Goal: Task Accomplishment & Management: Use online tool/utility

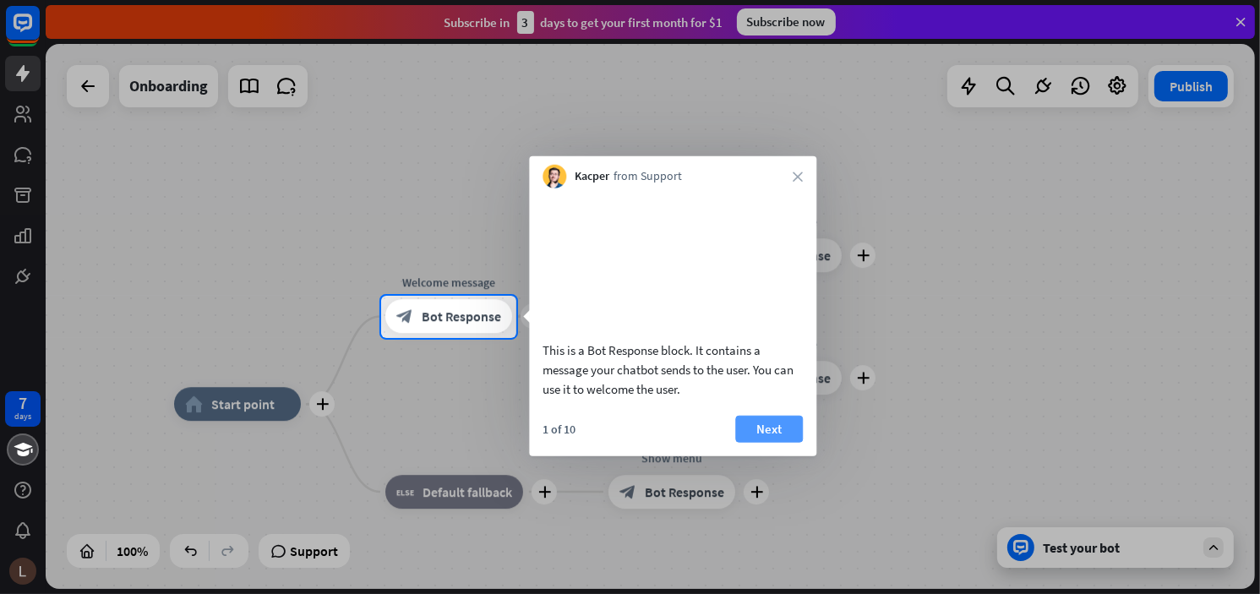
click at [770, 442] on button "Next" at bounding box center [769, 428] width 68 height 27
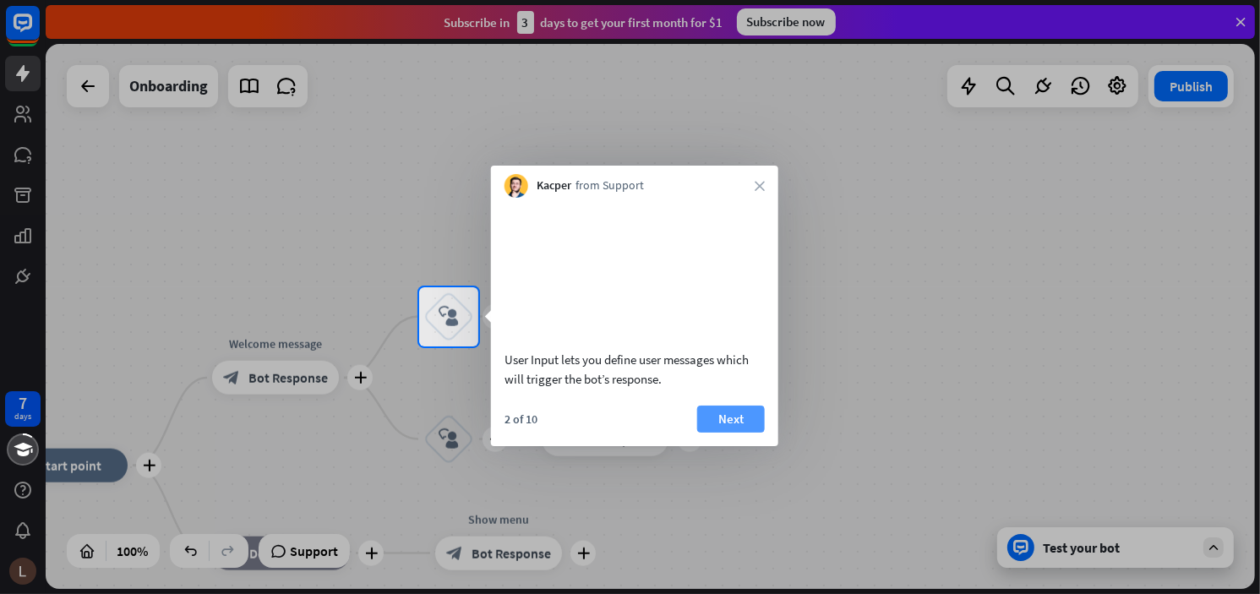
click at [723, 433] on button "Next" at bounding box center [731, 418] width 68 height 27
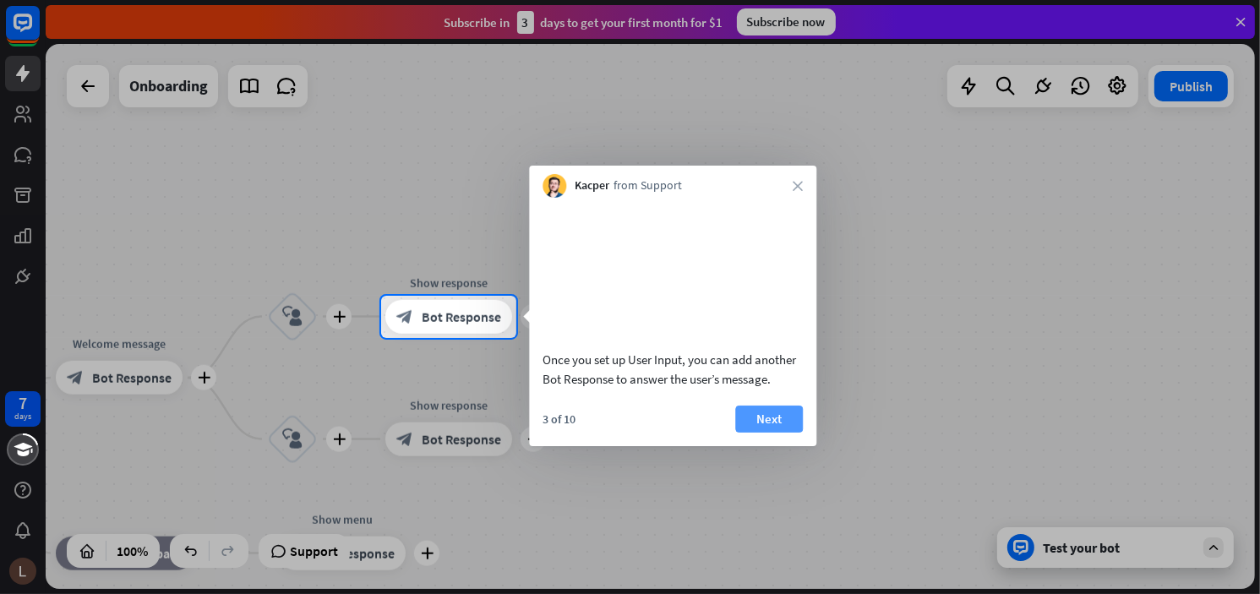
click at [760, 433] on button "Next" at bounding box center [769, 418] width 68 height 27
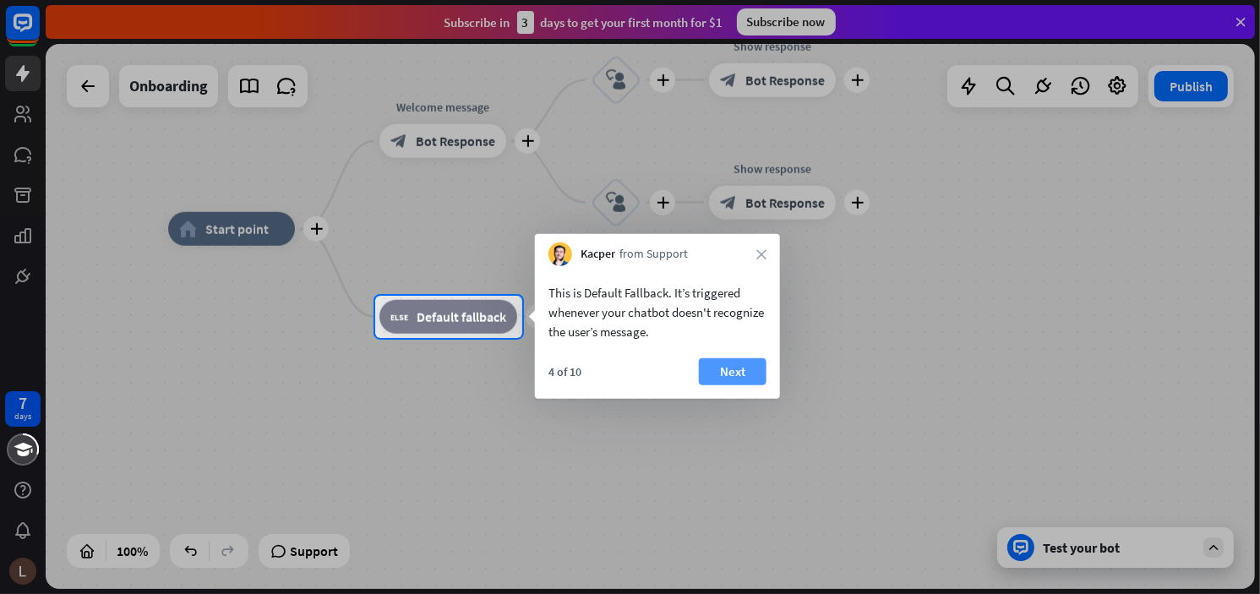
click at [746, 374] on button "Next" at bounding box center [733, 371] width 68 height 27
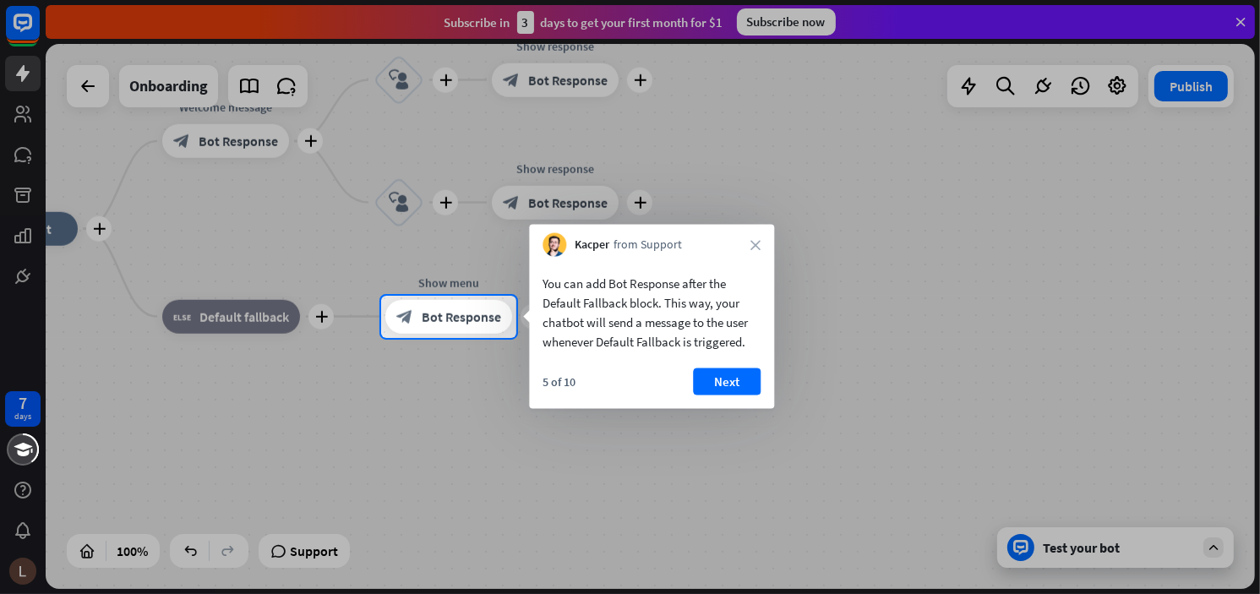
click at [746, 374] on button "Next" at bounding box center [727, 381] width 68 height 27
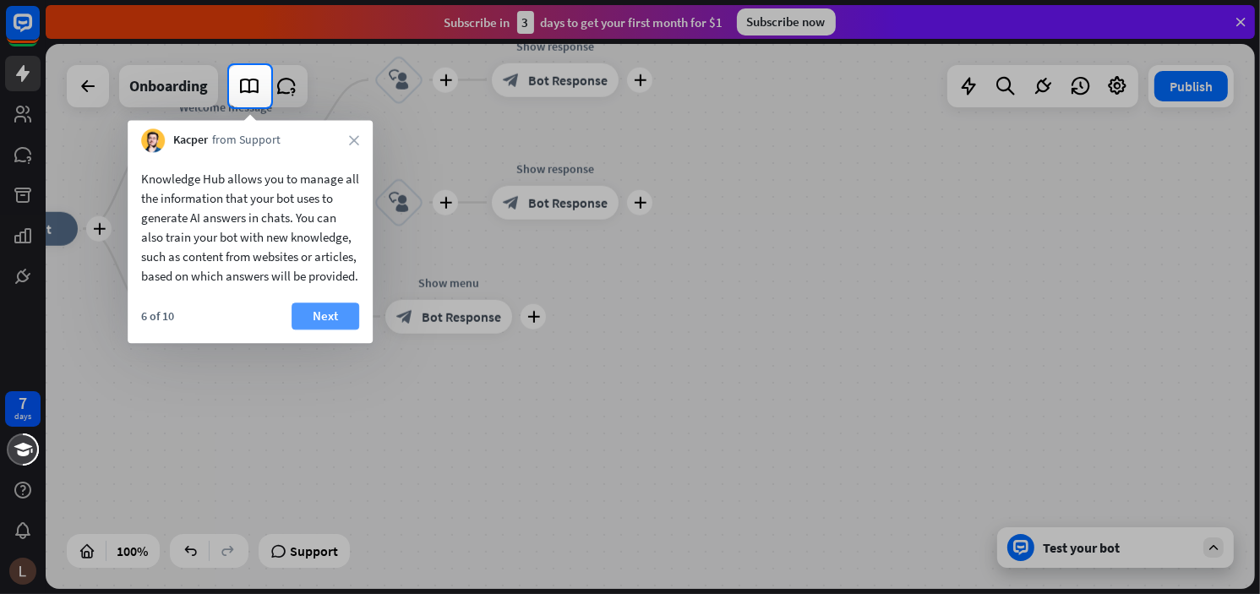
click at [328, 329] on button "Next" at bounding box center [325, 315] width 68 height 27
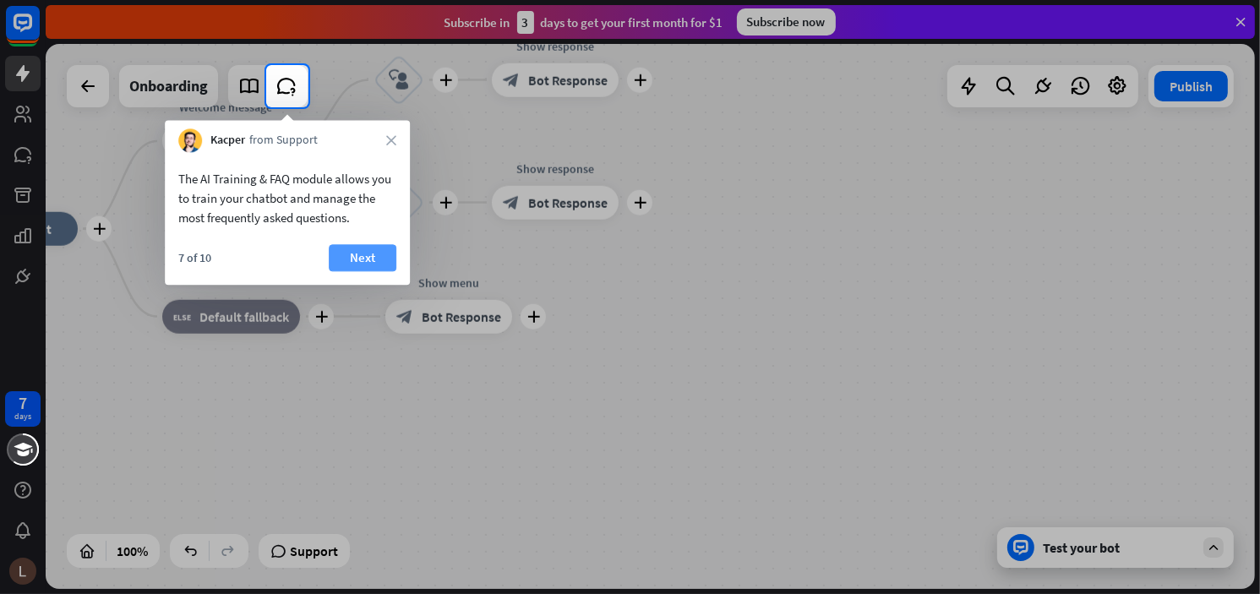
click at [351, 246] on button "Next" at bounding box center [363, 257] width 68 height 27
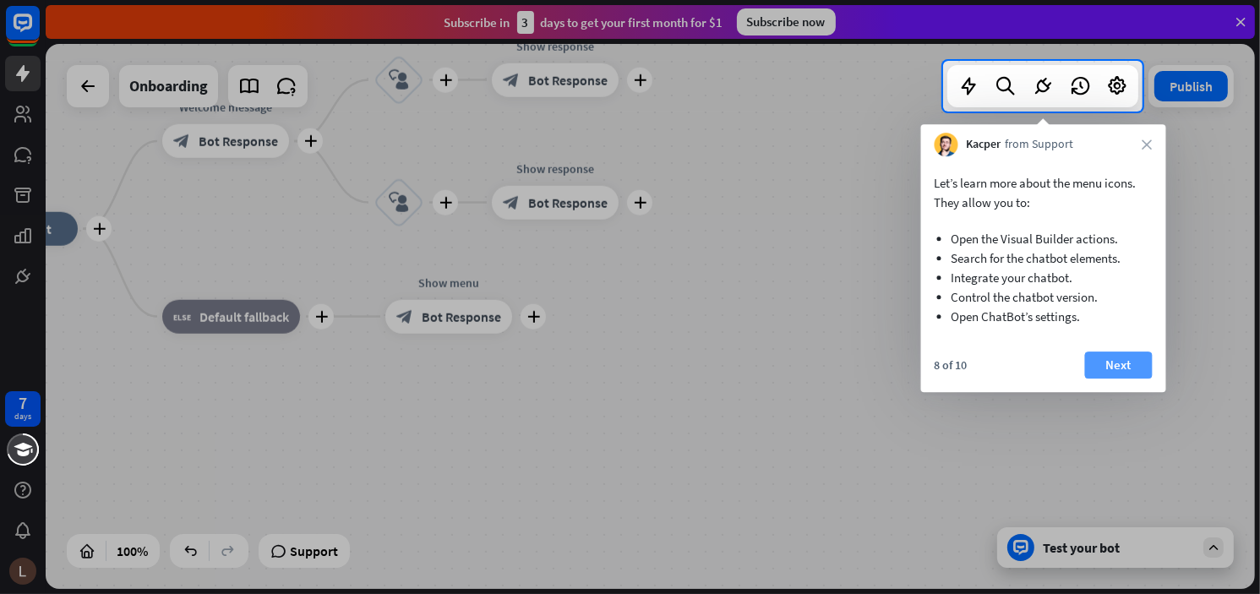
click at [1115, 366] on button "Next" at bounding box center [1119, 364] width 68 height 27
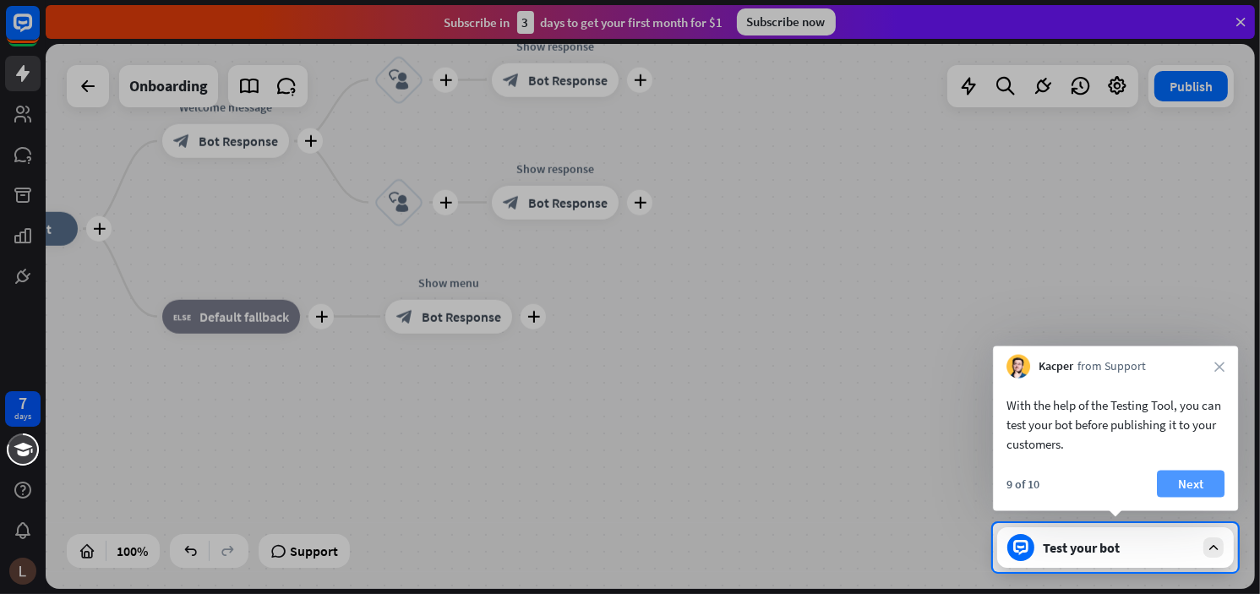
click at [1169, 481] on button "Next" at bounding box center [1191, 484] width 68 height 27
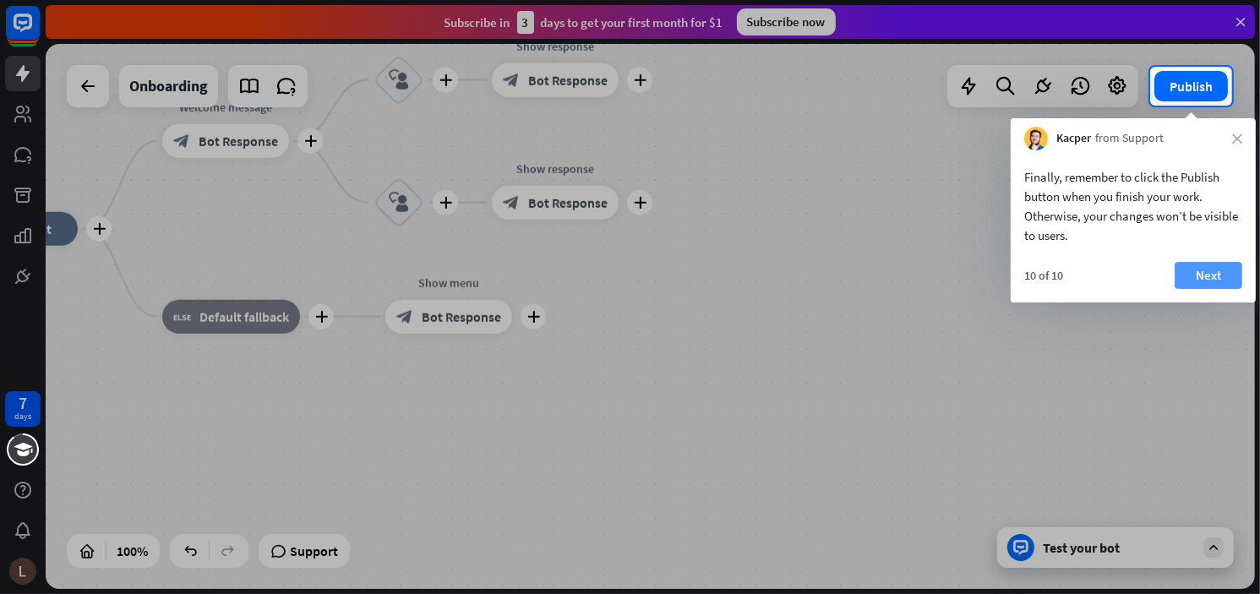
click at [1214, 275] on button "Next" at bounding box center [1208, 275] width 68 height 27
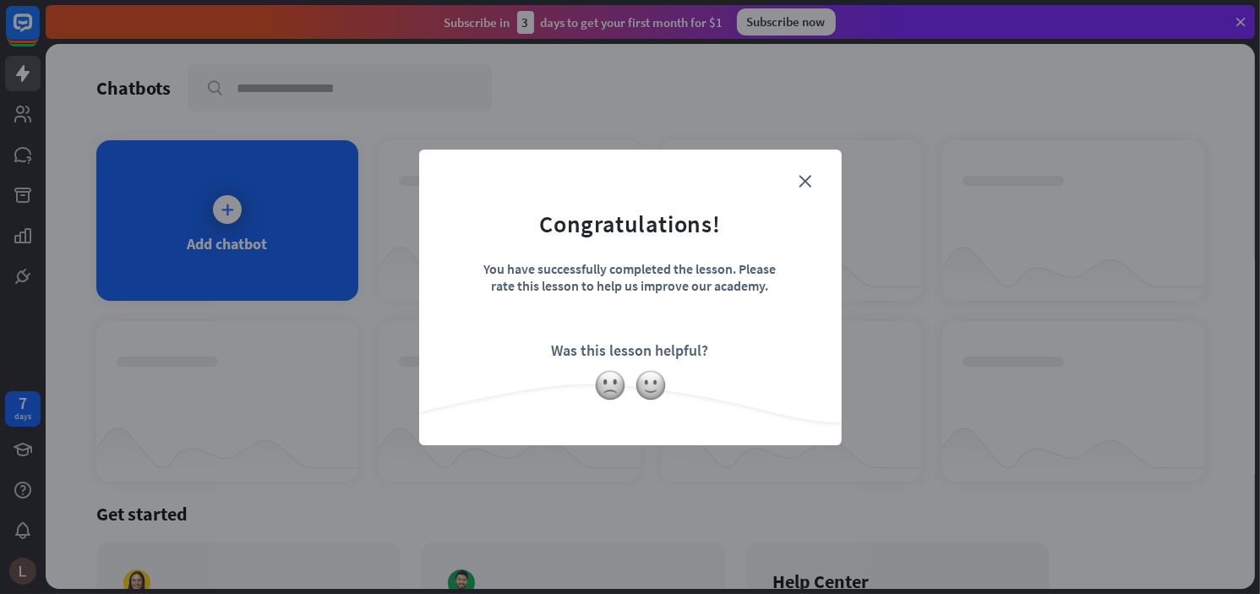
click at [652, 403] on div "close Congratulations! You have successfully completed the lesson. Please rate …" at bounding box center [630, 298] width 422 height 296
click at [659, 385] on img at bounding box center [650, 385] width 32 height 32
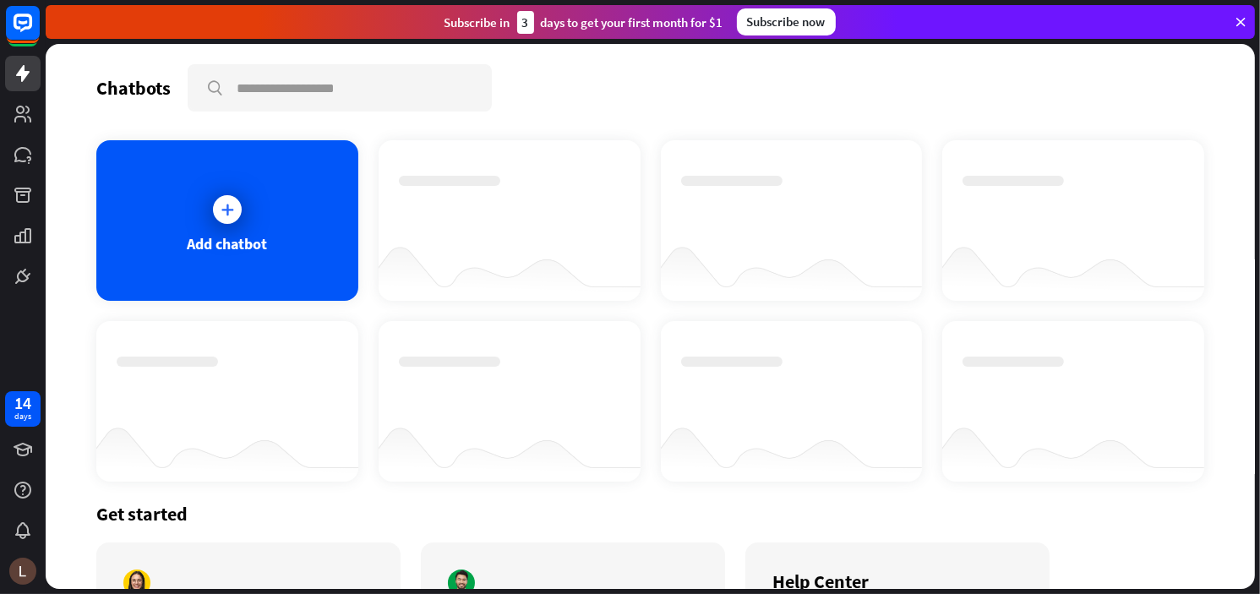
click at [876, 214] on div "Thanks for making all this better!" at bounding box center [630, 297] width 1260 height 594
click at [206, 210] on div at bounding box center [227, 209] width 42 height 42
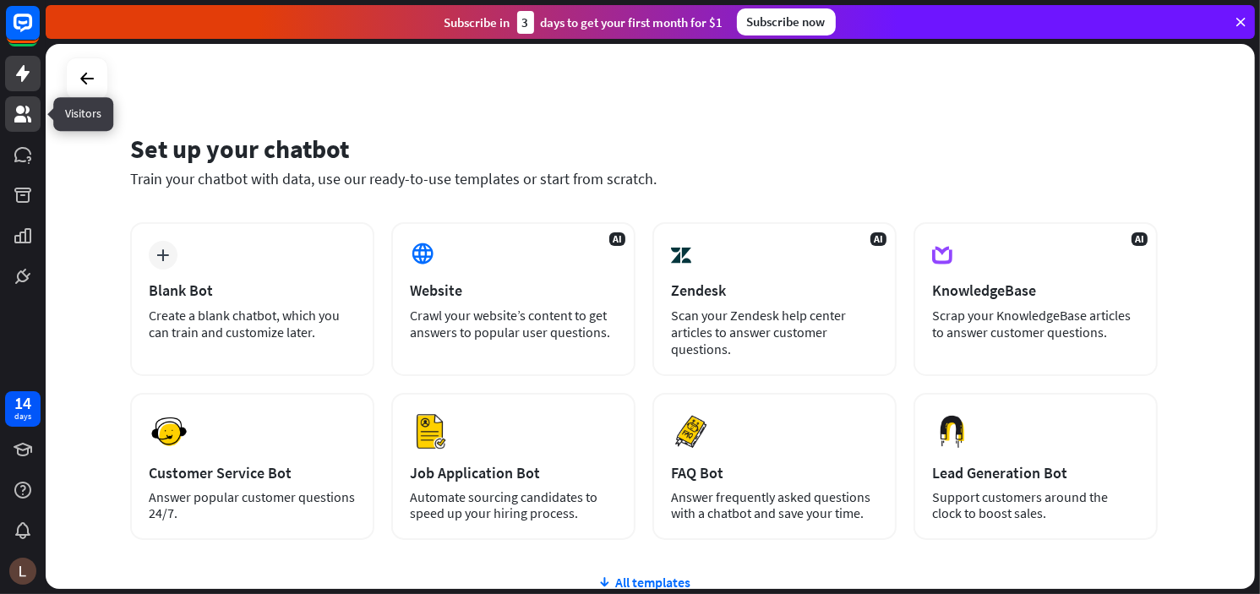
click at [19, 112] on icon at bounding box center [22, 114] width 17 height 17
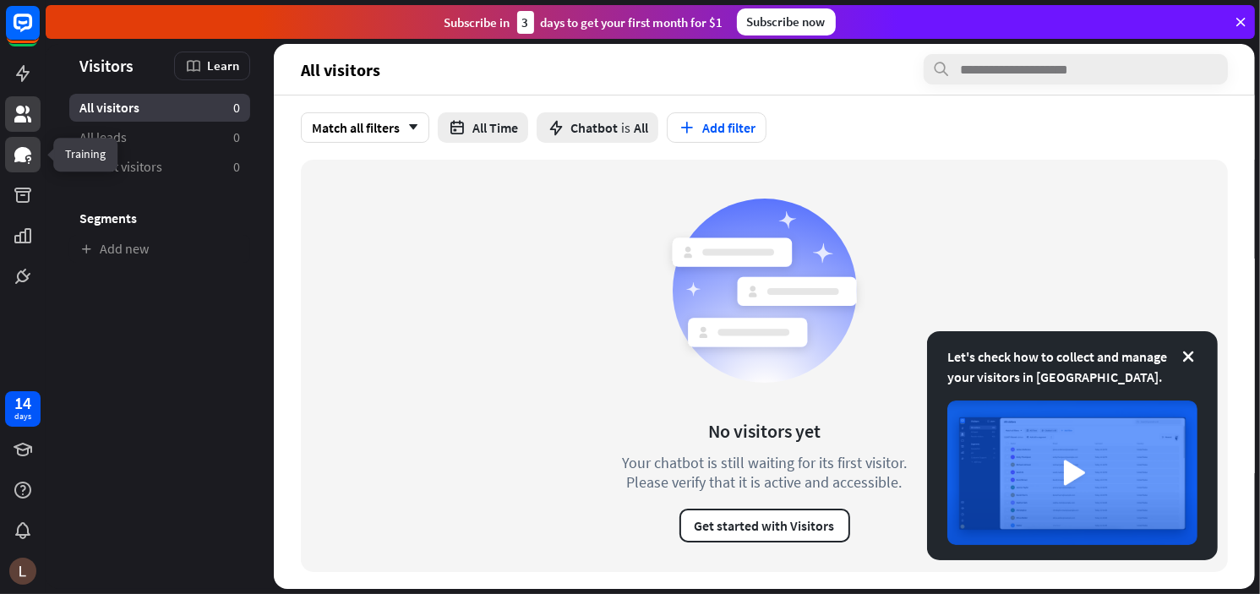
click at [17, 159] on icon at bounding box center [22, 154] width 17 height 15
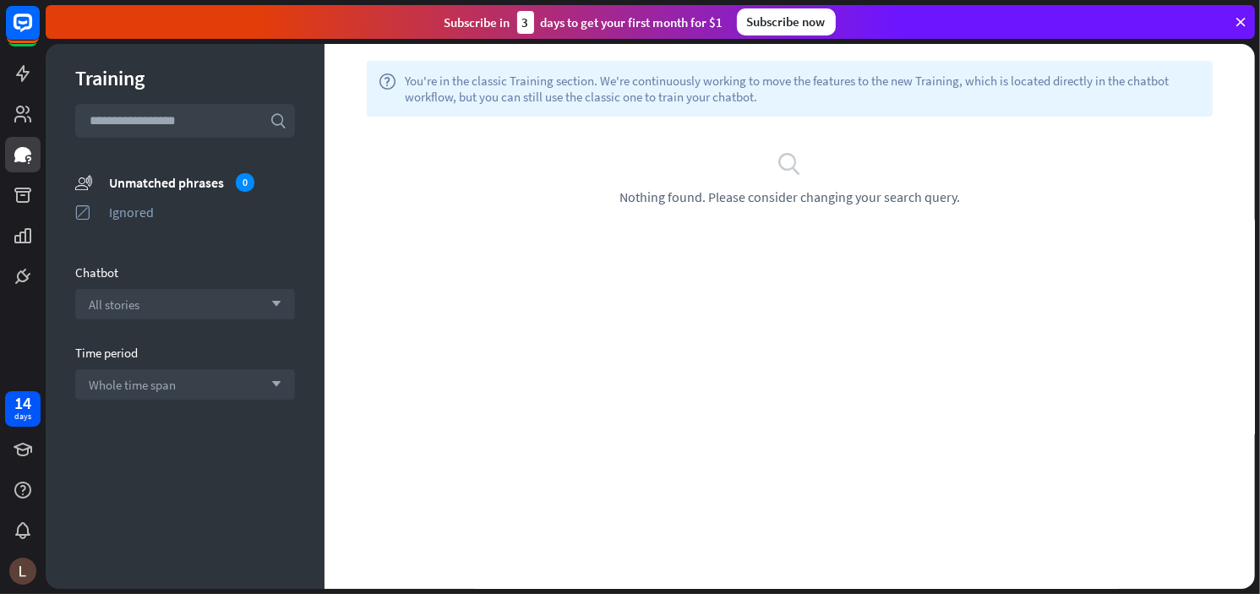
click at [578, 272] on div "help You're in the classic Training section. We're continuously working to move…" at bounding box center [789, 316] width 930 height 545
click at [155, 313] on div "All stories arrow_down" at bounding box center [185, 304] width 220 height 30
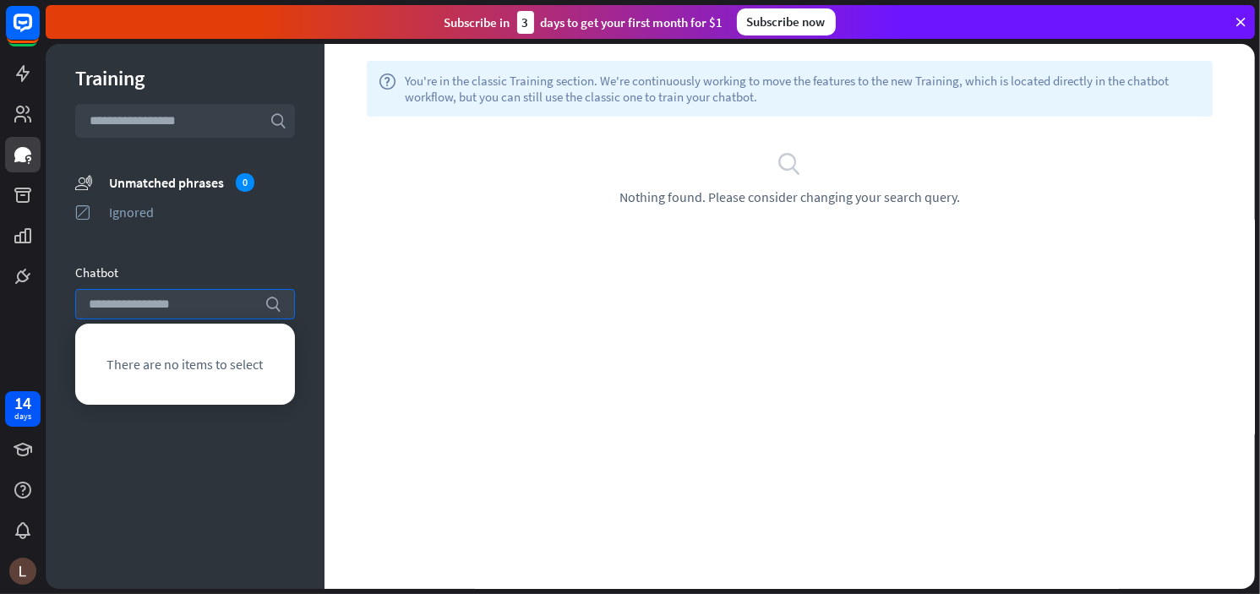
click at [165, 250] on div "Training search unmatched_phrases Unmatched phrases 0 ignored Ignored Chatbot s…" at bounding box center [185, 316] width 279 height 545
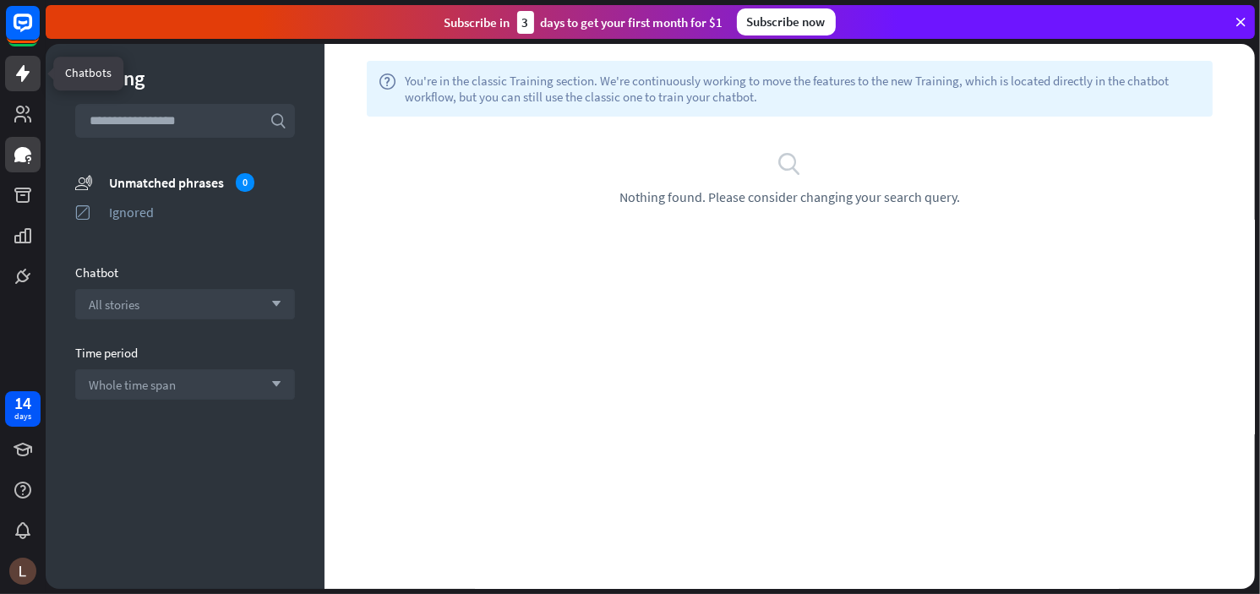
click at [24, 61] on link at bounding box center [22, 73] width 35 height 35
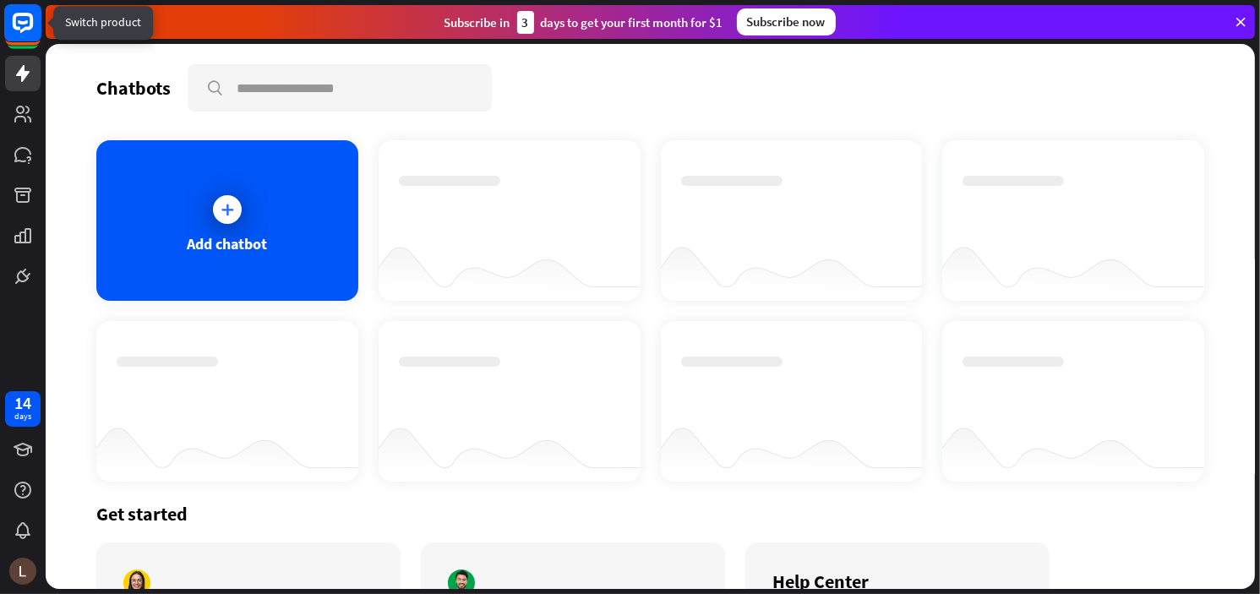
click at [27, 26] on rect at bounding box center [22, 22] width 37 height 37
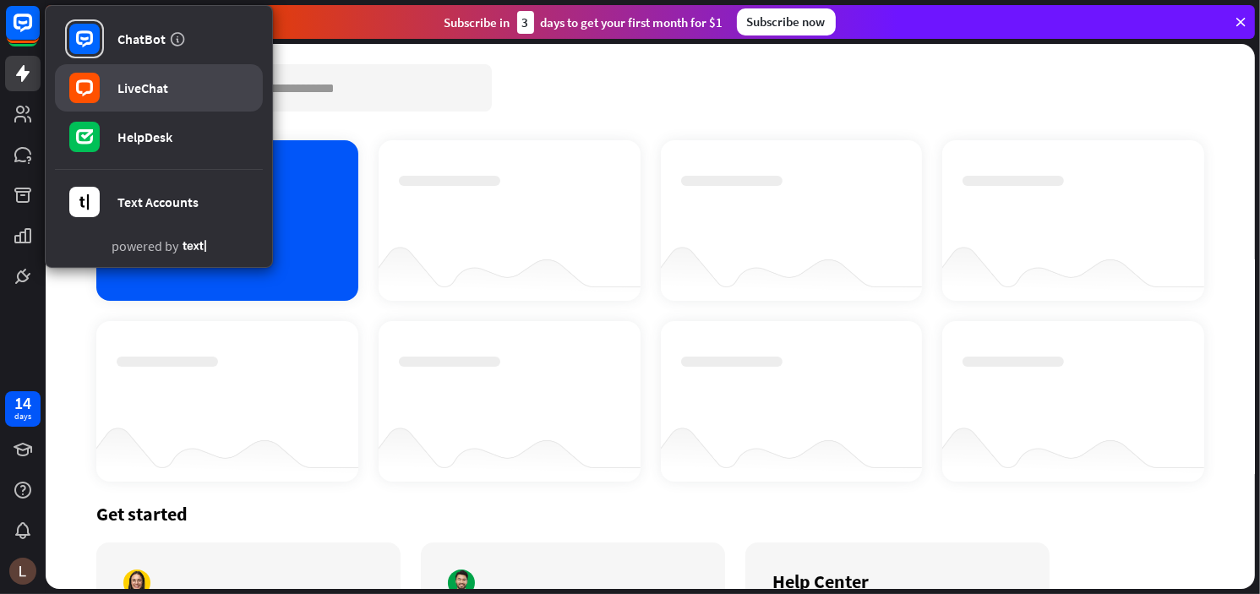
click at [197, 90] on link "LiveChat" at bounding box center [159, 87] width 208 height 47
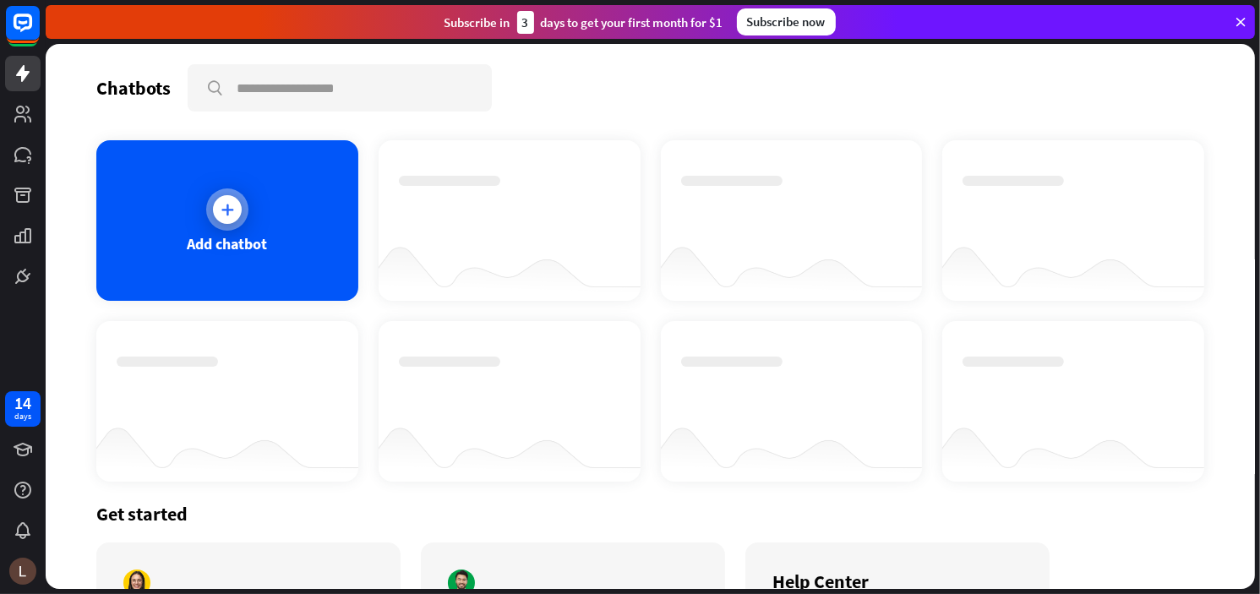
click at [228, 215] on icon at bounding box center [227, 209] width 17 height 17
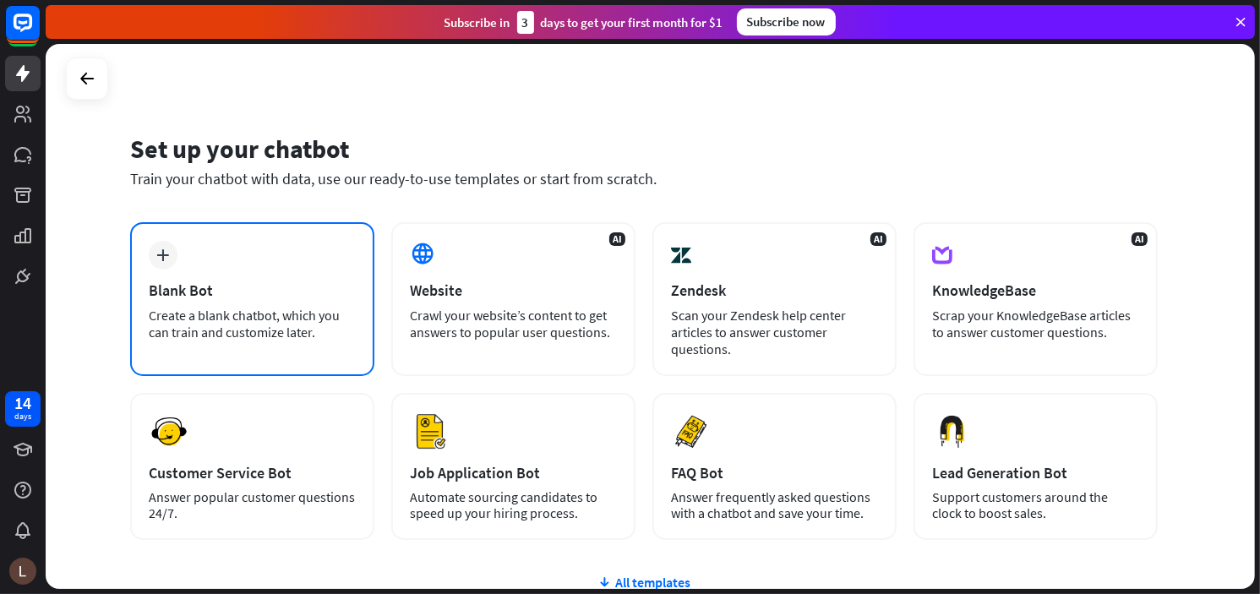
click at [172, 290] on div "Blank Bot" at bounding box center [252, 289] width 207 height 19
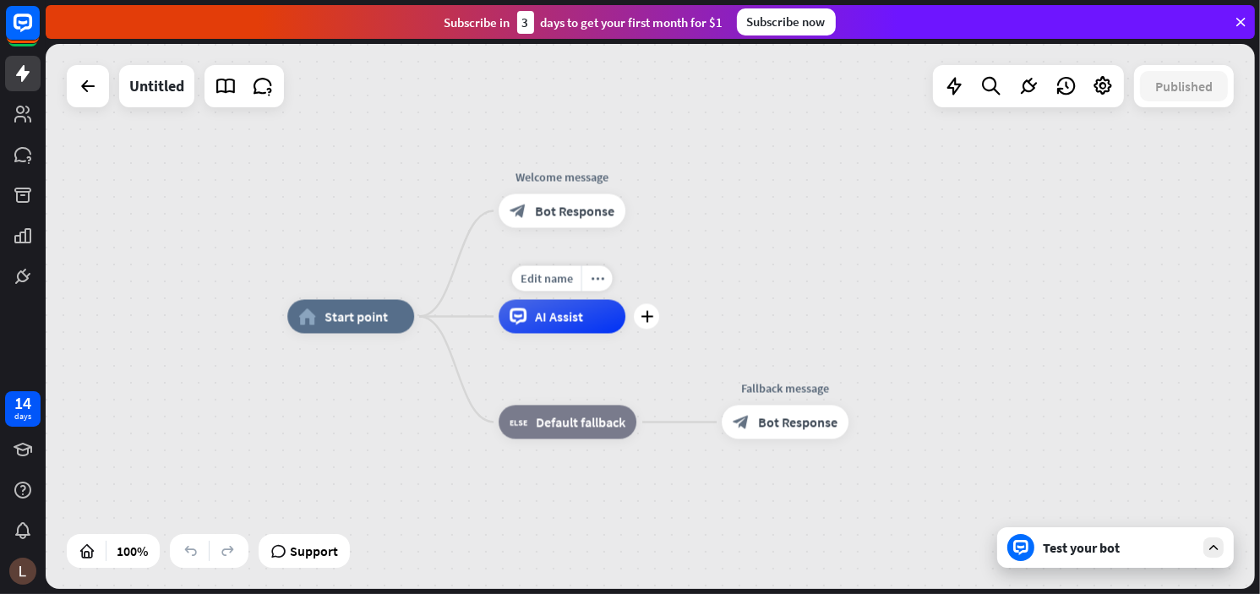
click at [572, 324] on span "AI Assist" at bounding box center [559, 316] width 48 height 17
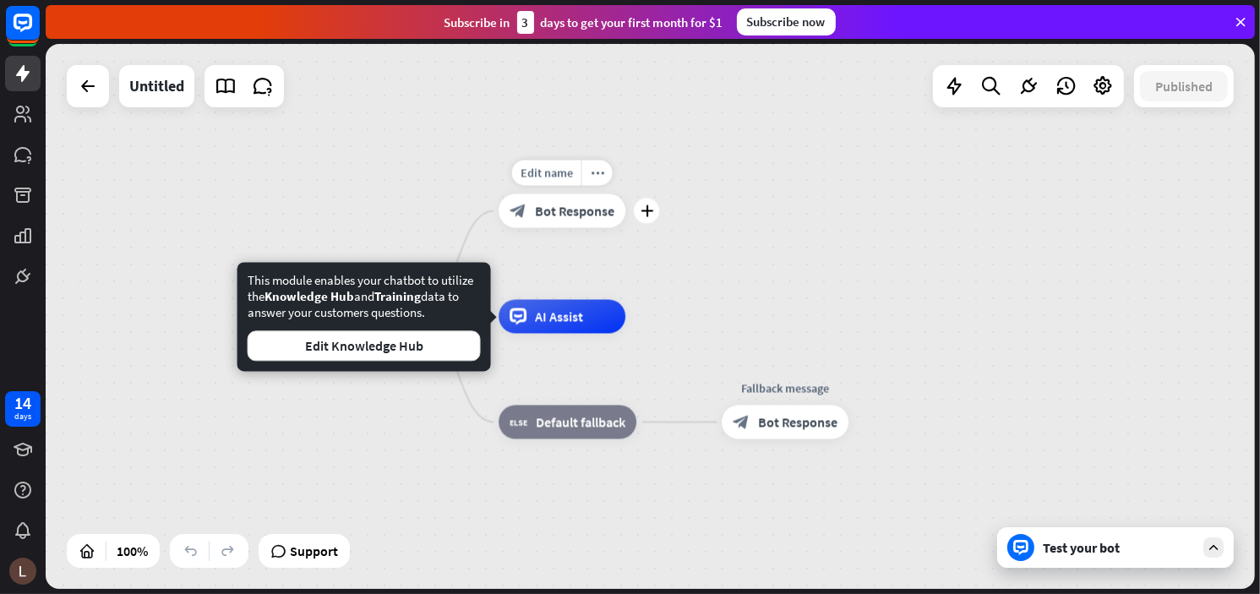
click at [542, 214] on span "Bot Response" at bounding box center [574, 211] width 79 height 17
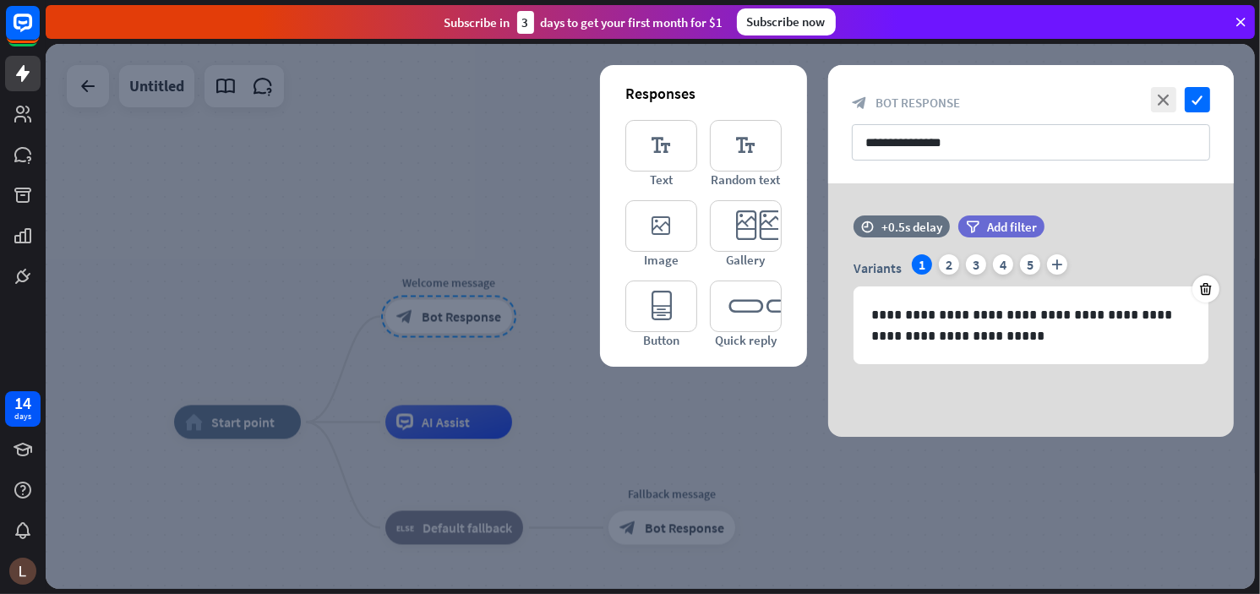
click at [542, 214] on div at bounding box center [650, 316] width 1209 height 545
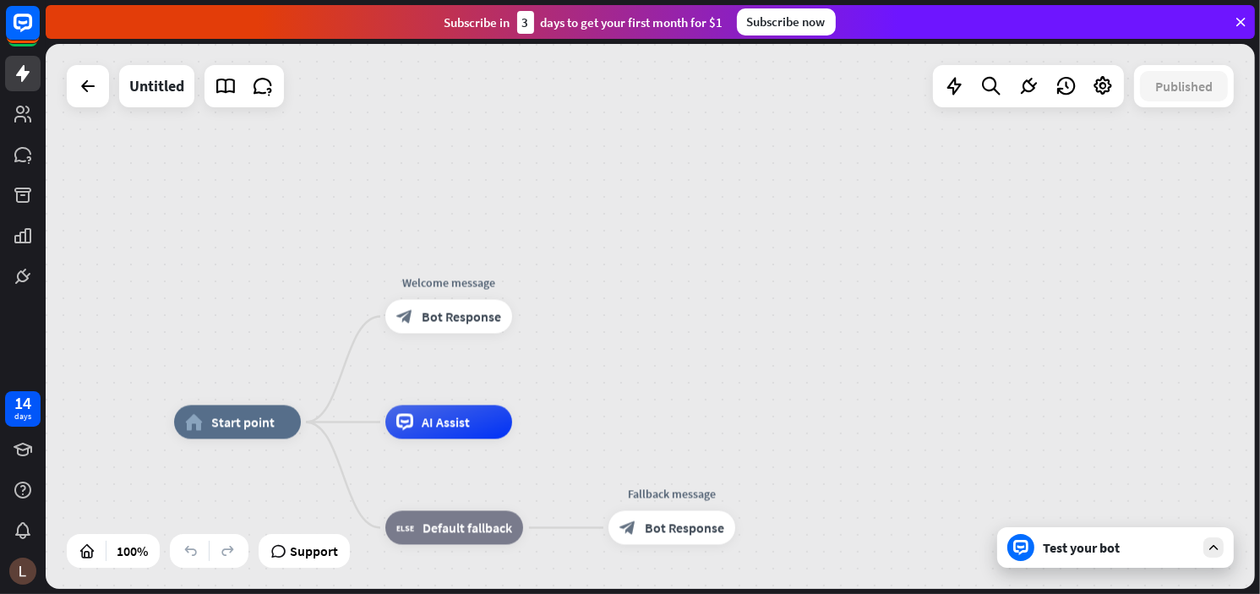
click at [74, 101] on div at bounding box center [88, 86] width 42 height 42
click at [93, 89] on icon at bounding box center [88, 86] width 20 height 20
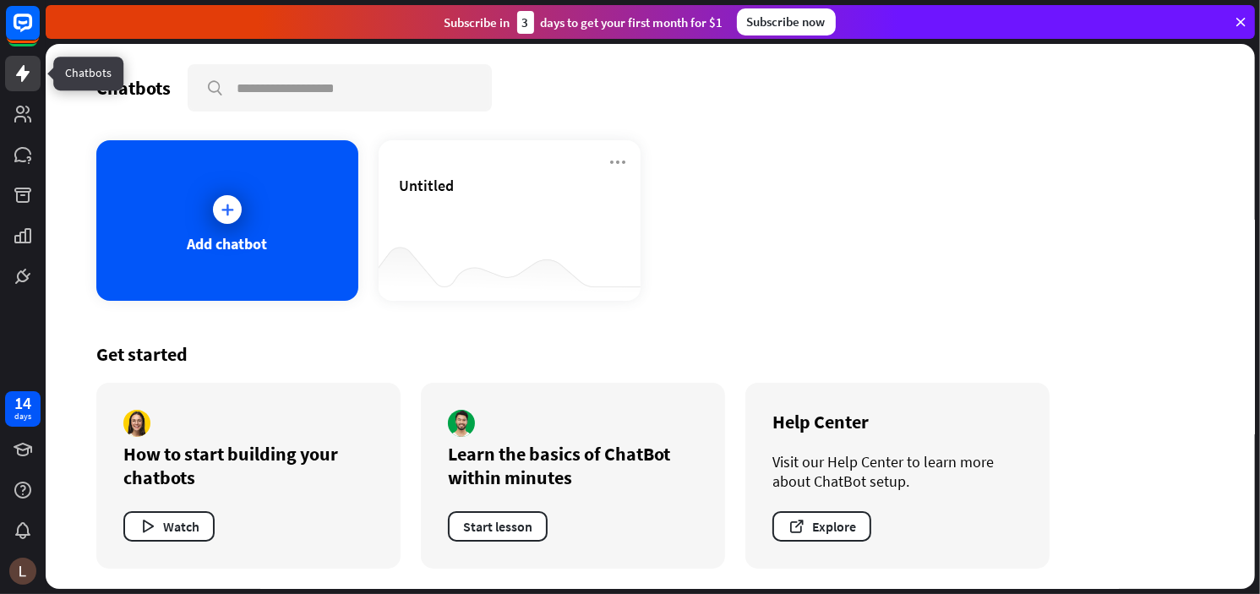
click at [27, 90] on link at bounding box center [22, 73] width 35 height 35
click at [19, 128] on link at bounding box center [22, 113] width 35 height 35
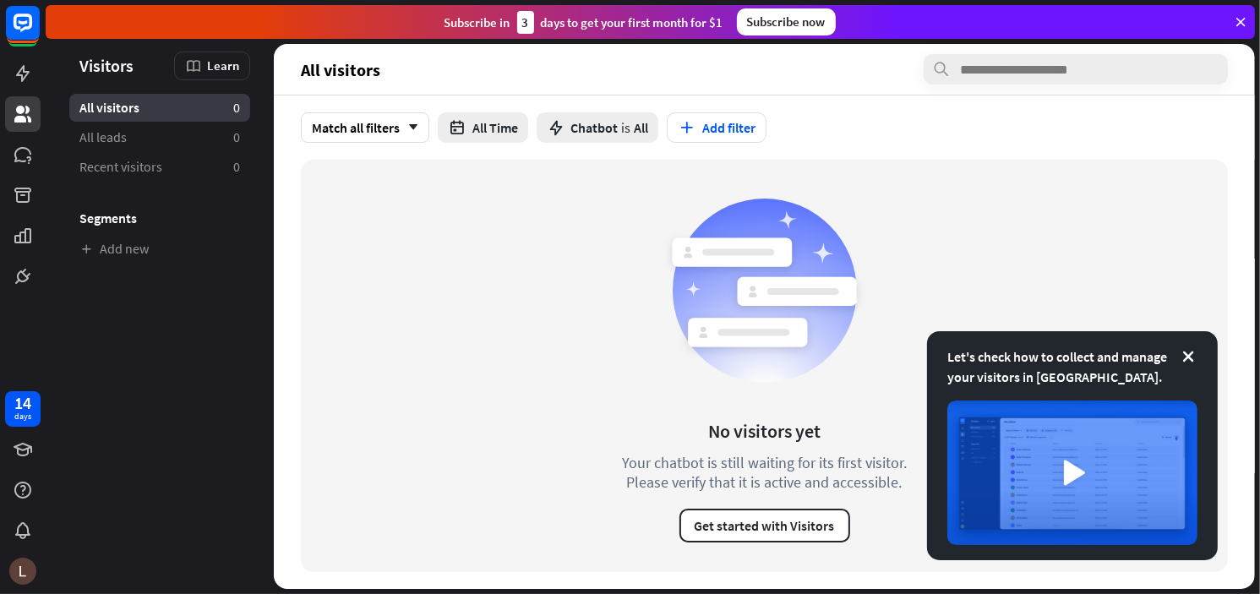
click at [176, 114] on div "All visitors 0" at bounding box center [159, 108] width 181 height 28
click at [795, 538] on button "Get started with Visitors" at bounding box center [764, 526] width 171 height 34
click at [968, 80] on div "close" at bounding box center [630, 297] width 1260 height 594
click at [169, 109] on div "All visitors 0" at bounding box center [159, 108] width 181 height 28
click at [737, 117] on button "Add filter" at bounding box center [717, 127] width 100 height 30
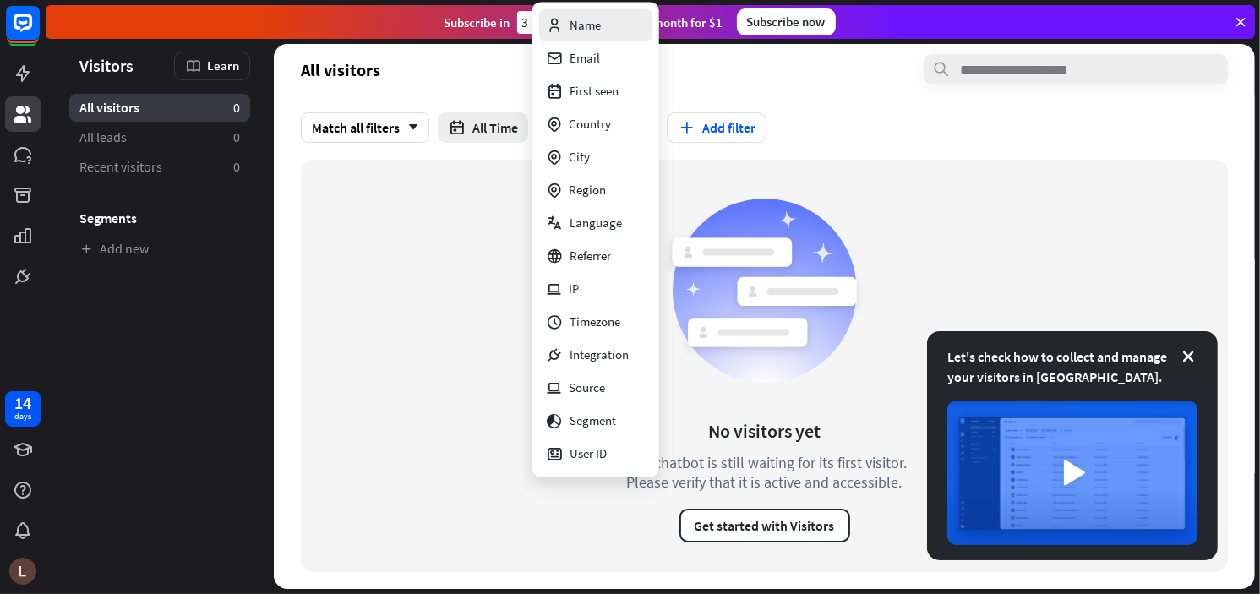
click at [578, 27] on div "Name" at bounding box center [573, 24] width 55 height 33
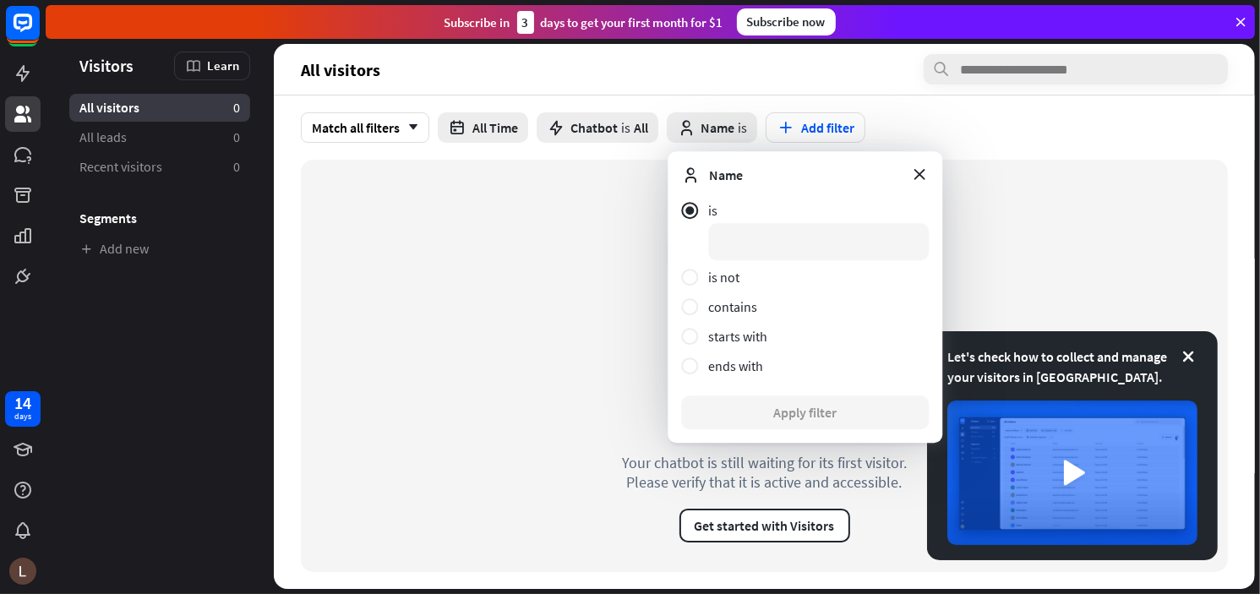
click at [935, 174] on form "Name is is not contains starts with ends with Apply filter" at bounding box center [804, 296] width 275 height 291
click at [914, 180] on icon at bounding box center [919, 174] width 19 height 19
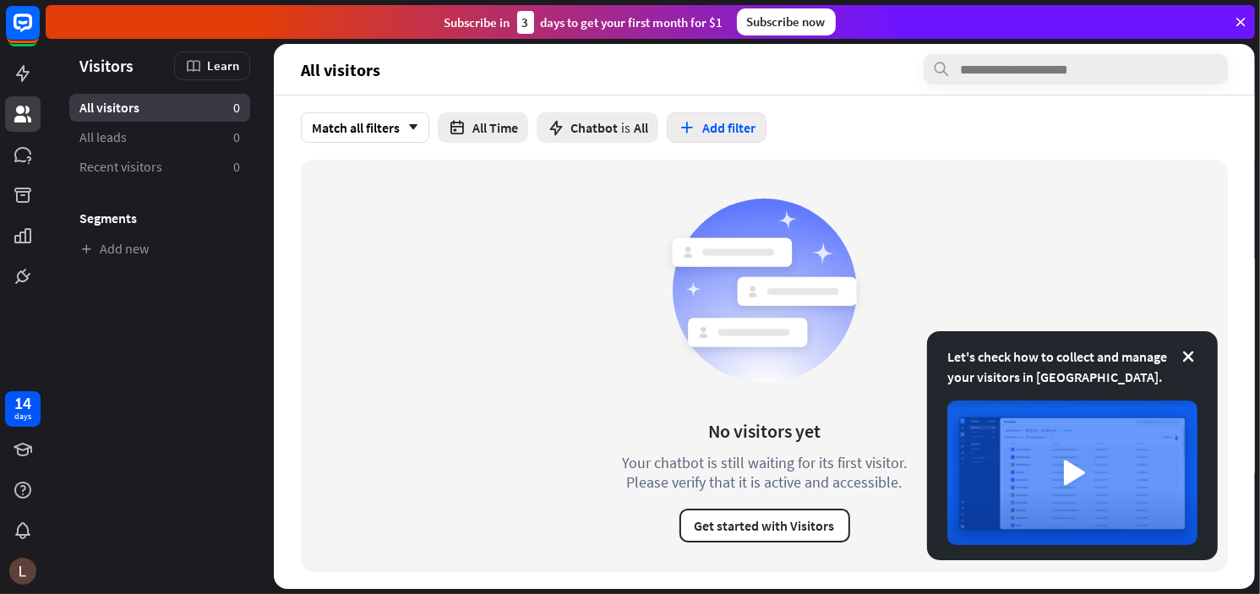
click at [730, 126] on button "Add filter" at bounding box center [717, 127] width 100 height 30
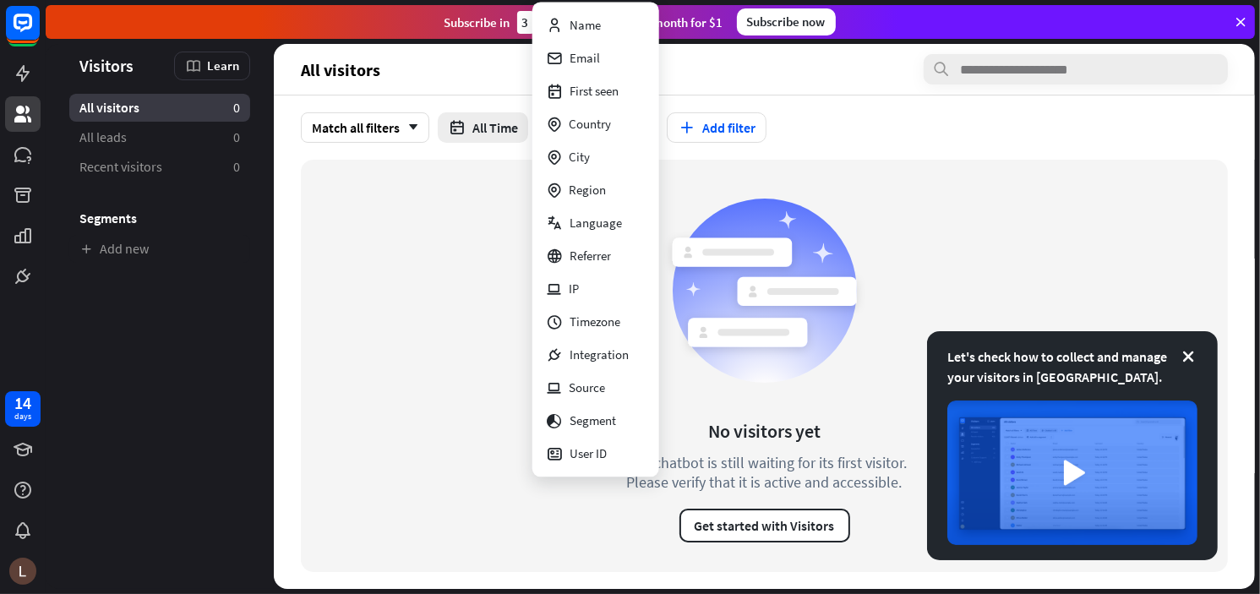
click at [730, 223] on circle at bounding box center [764, 291] width 184 height 184
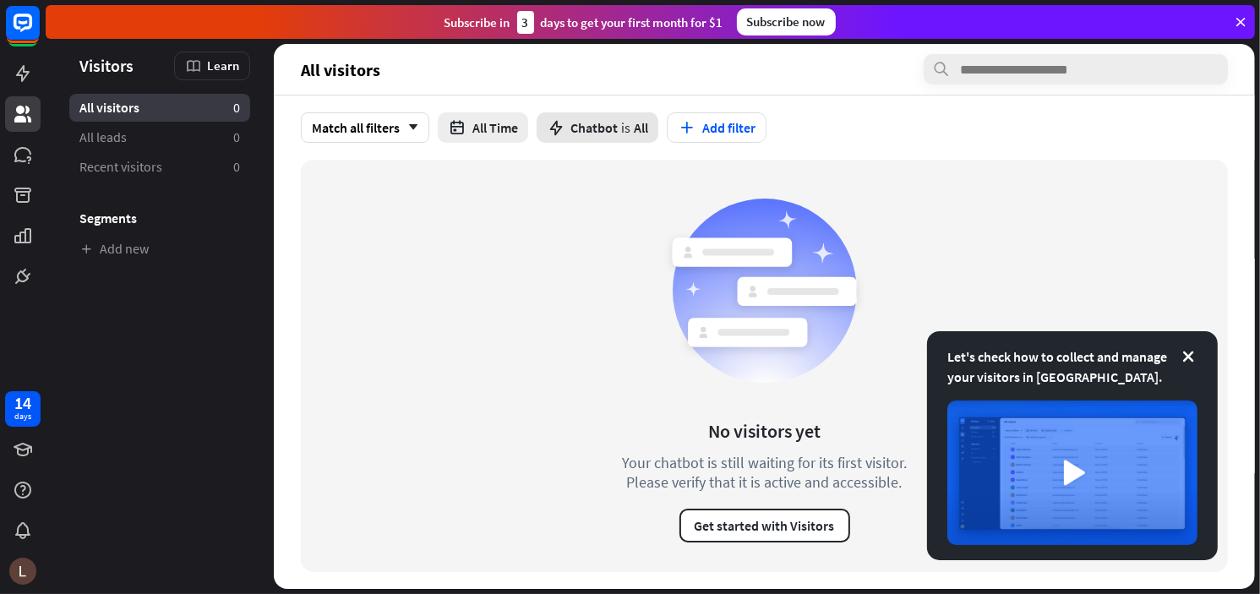
click at [609, 122] on span "Chatbot" at bounding box center [593, 127] width 47 height 17
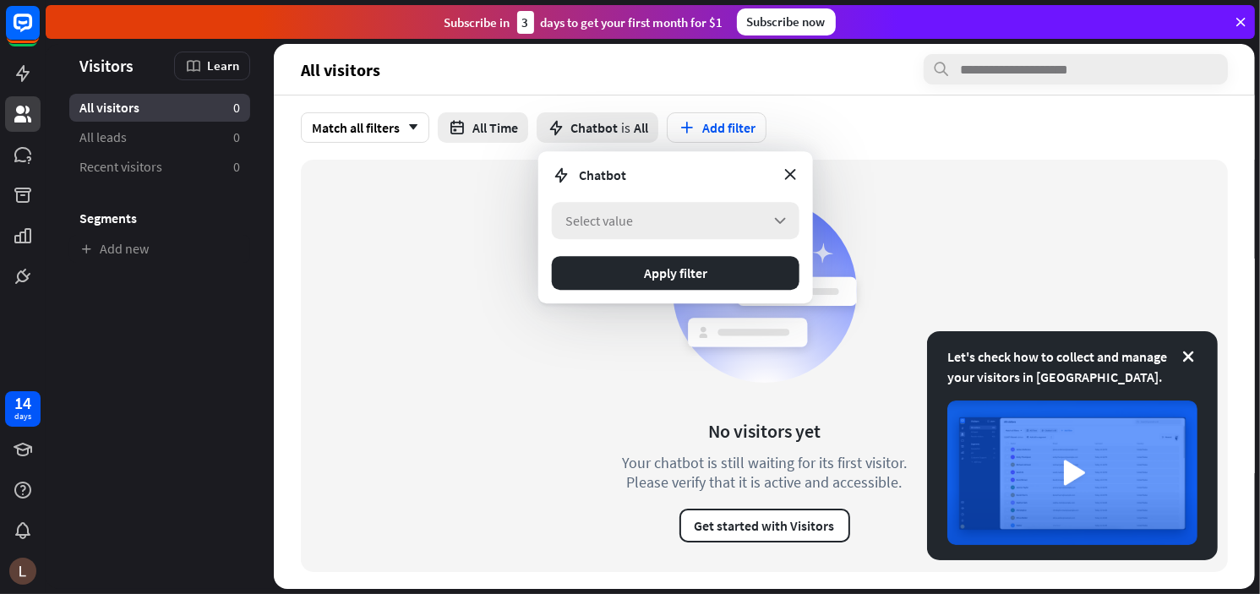
click at [672, 232] on div "Select value arrow_down" at bounding box center [676, 220] width 248 height 37
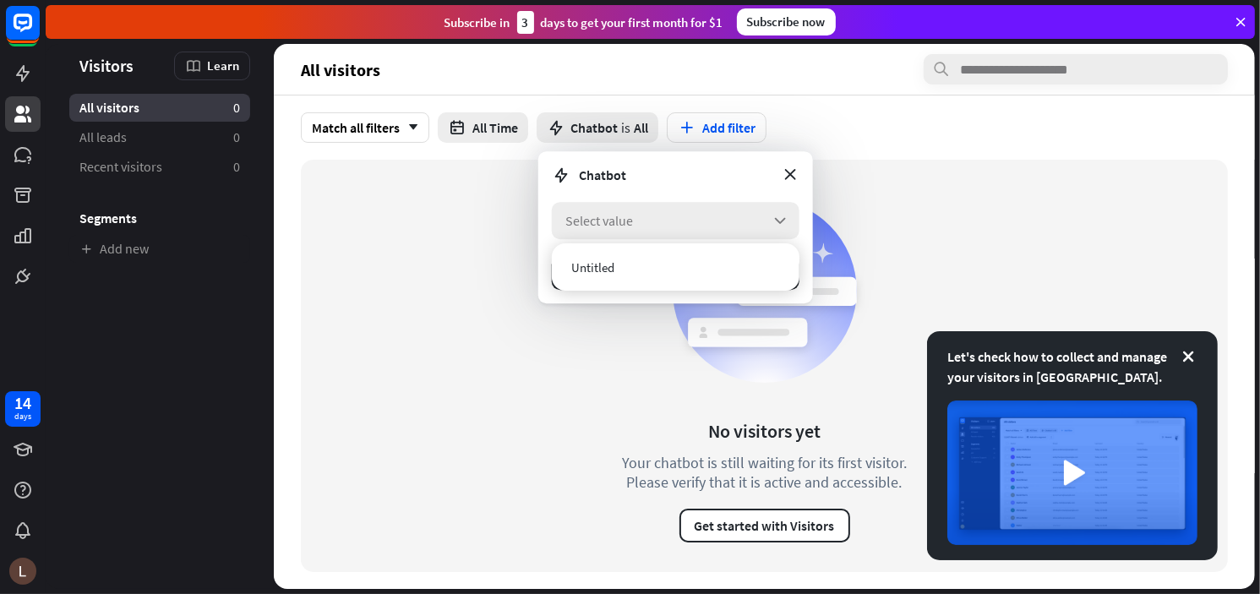
click at [669, 229] on div "Select value arrow_down" at bounding box center [676, 220] width 248 height 37
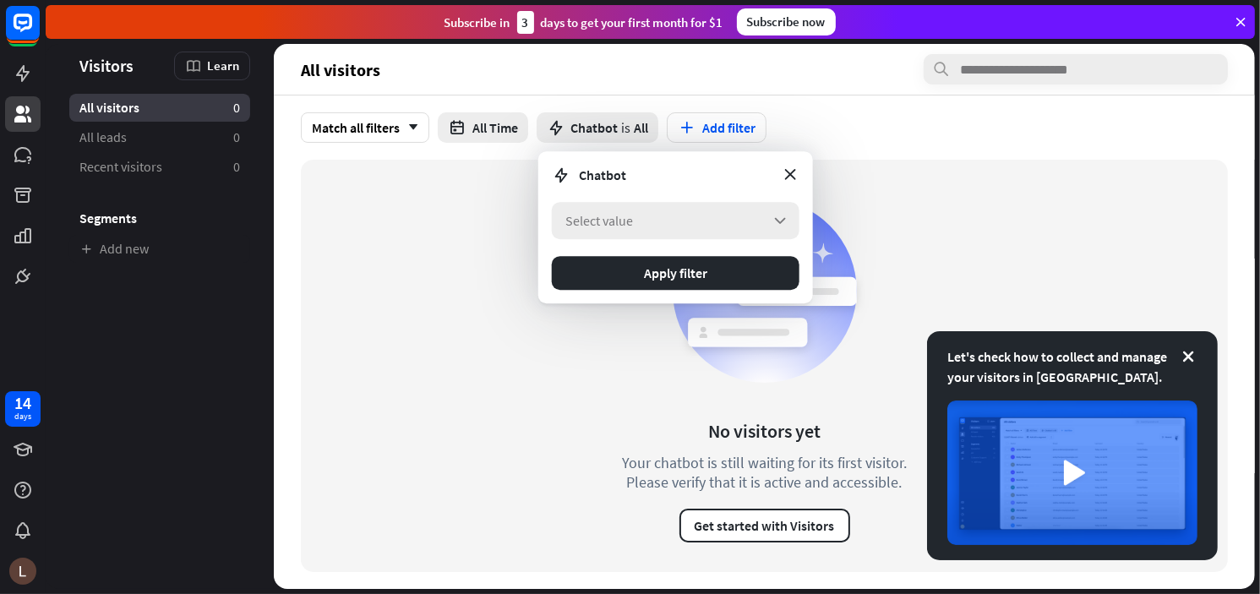
click at [659, 217] on div "Select value arrow_down" at bounding box center [676, 220] width 248 height 37
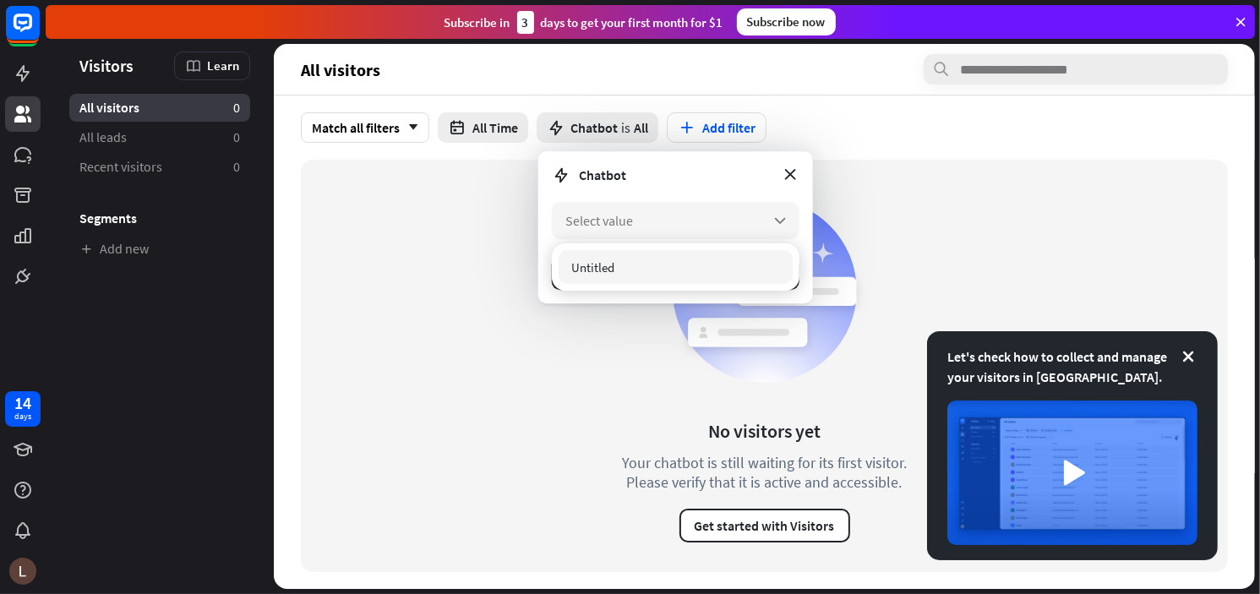
click at [450, 266] on div "No visitors yet Your chatbot is still waiting for its first visitor. Please ver…" at bounding box center [764, 366] width 927 height 412
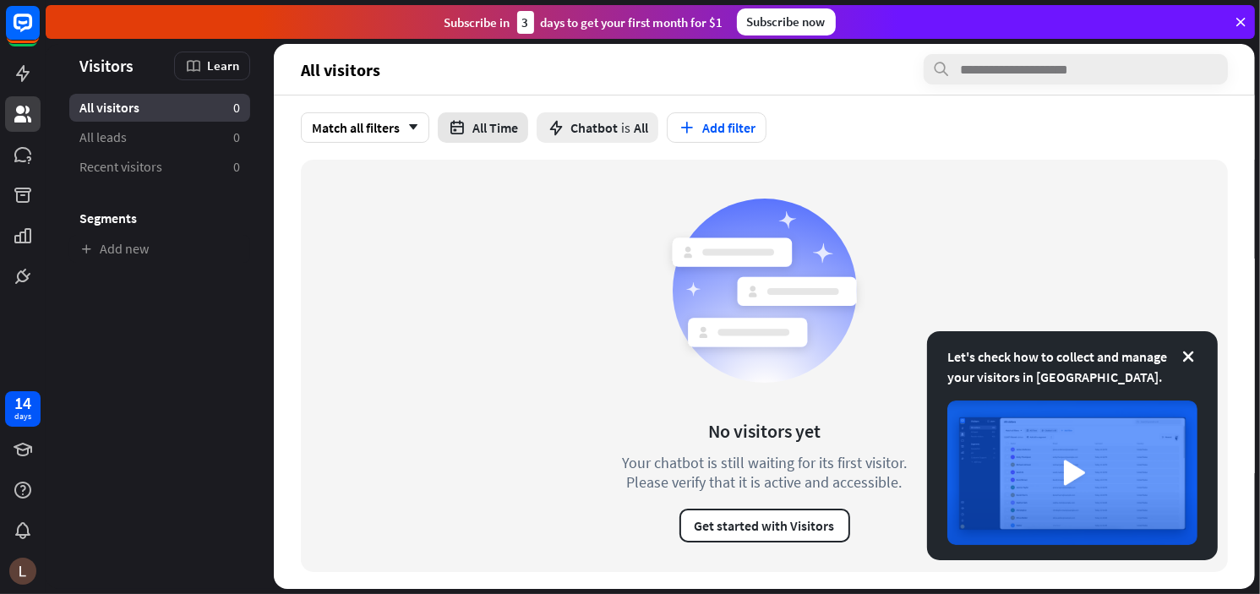
click at [503, 124] on button "All Time" at bounding box center [483, 127] width 90 height 30
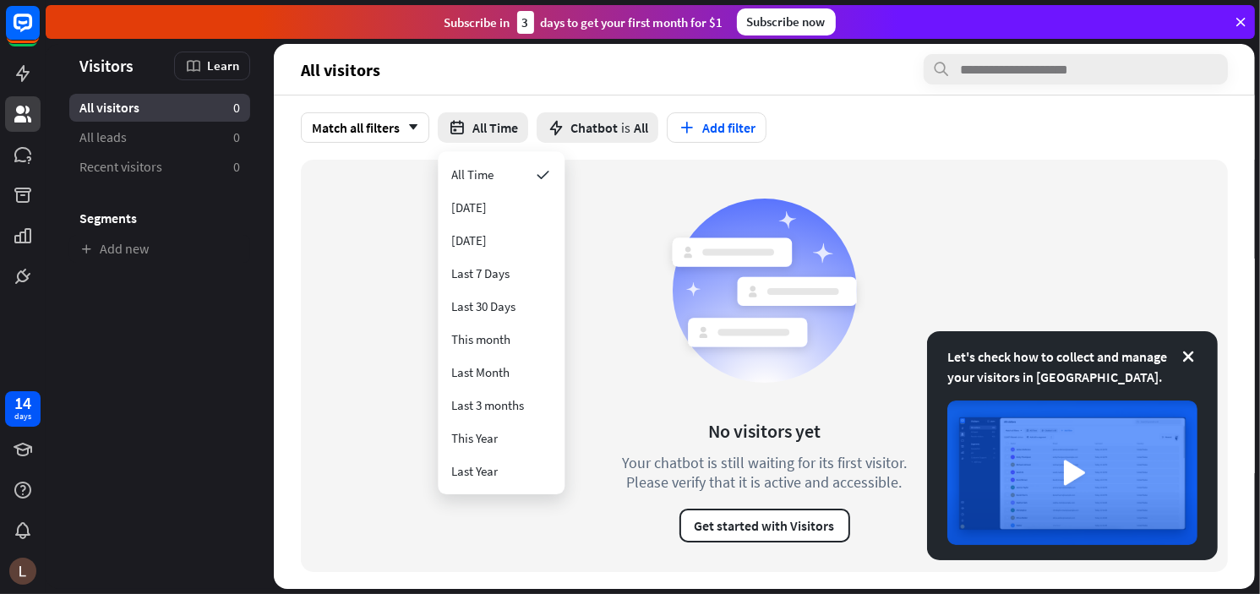
click at [578, 316] on div "No visitors yet Your chatbot is still waiting for its first visitor. Please ver…" at bounding box center [764, 366] width 927 height 412
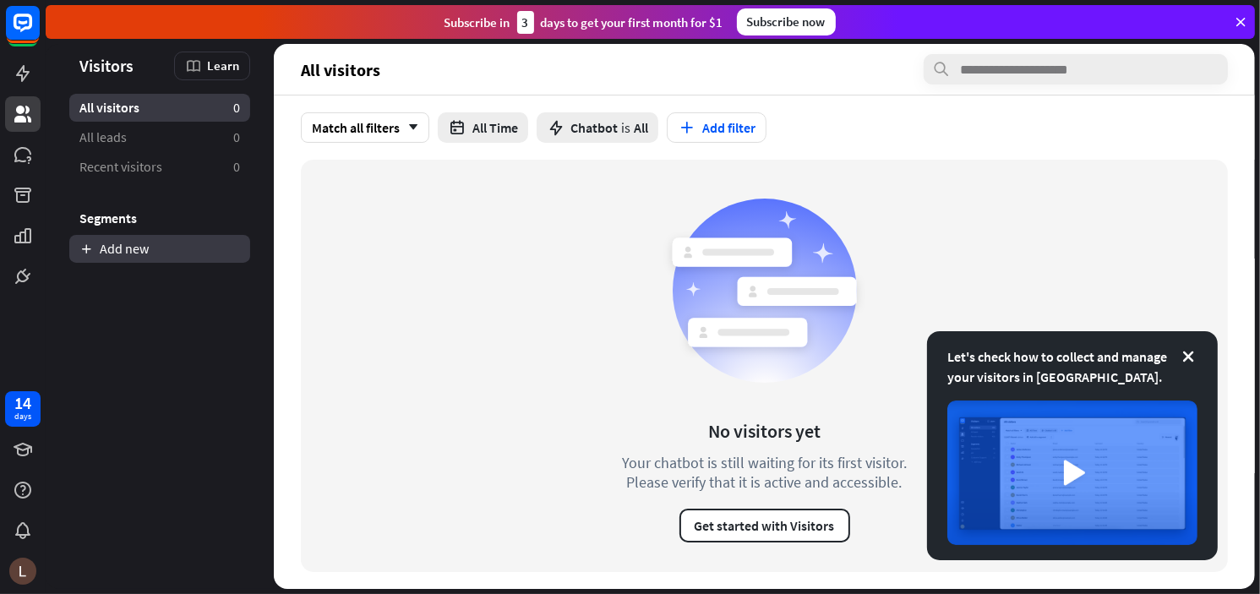
click at [151, 242] on link "Add new" at bounding box center [159, 249] width 181 height 28
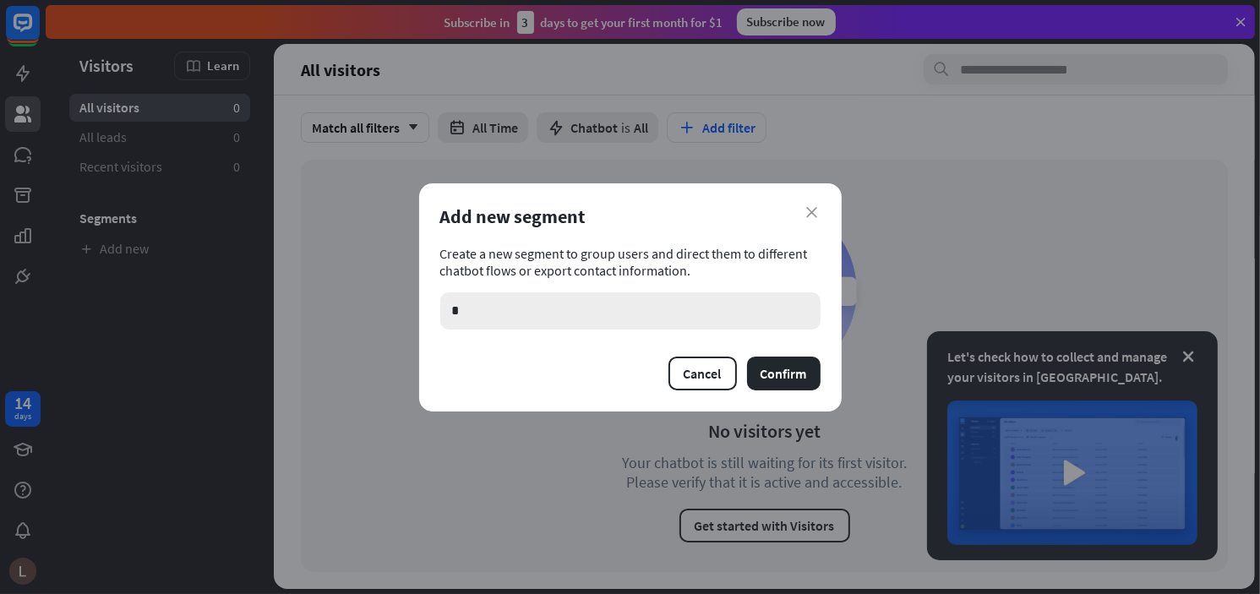
type input "**"
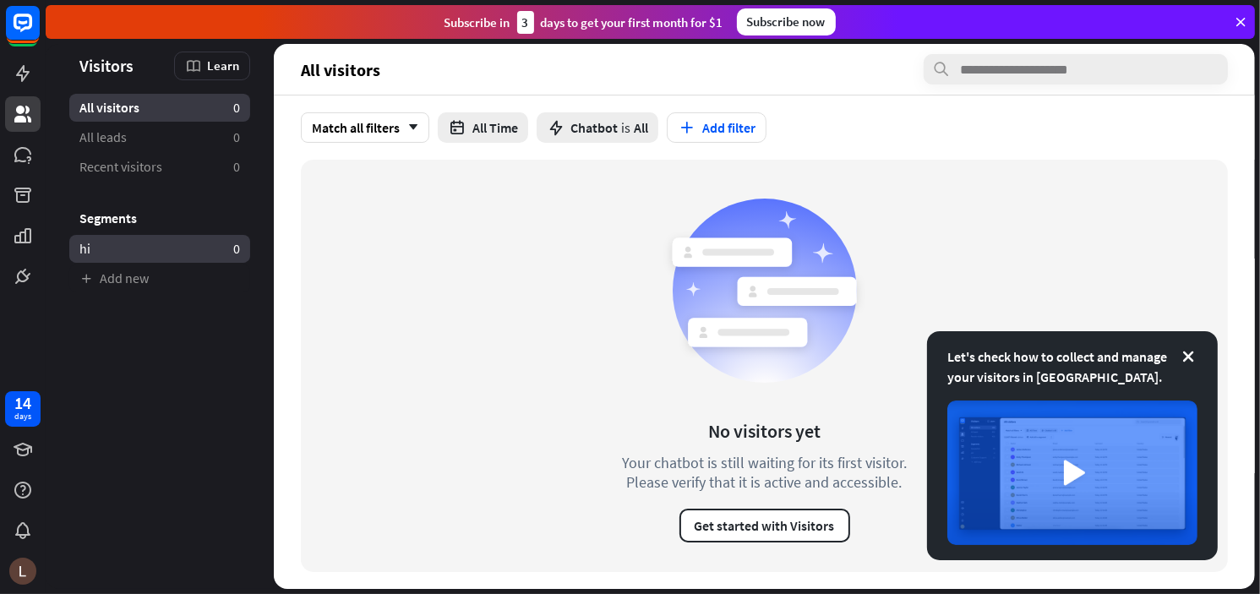
click at [118, 249] on link "hi 0" at bounding box center [159, 249] width 181 height 28
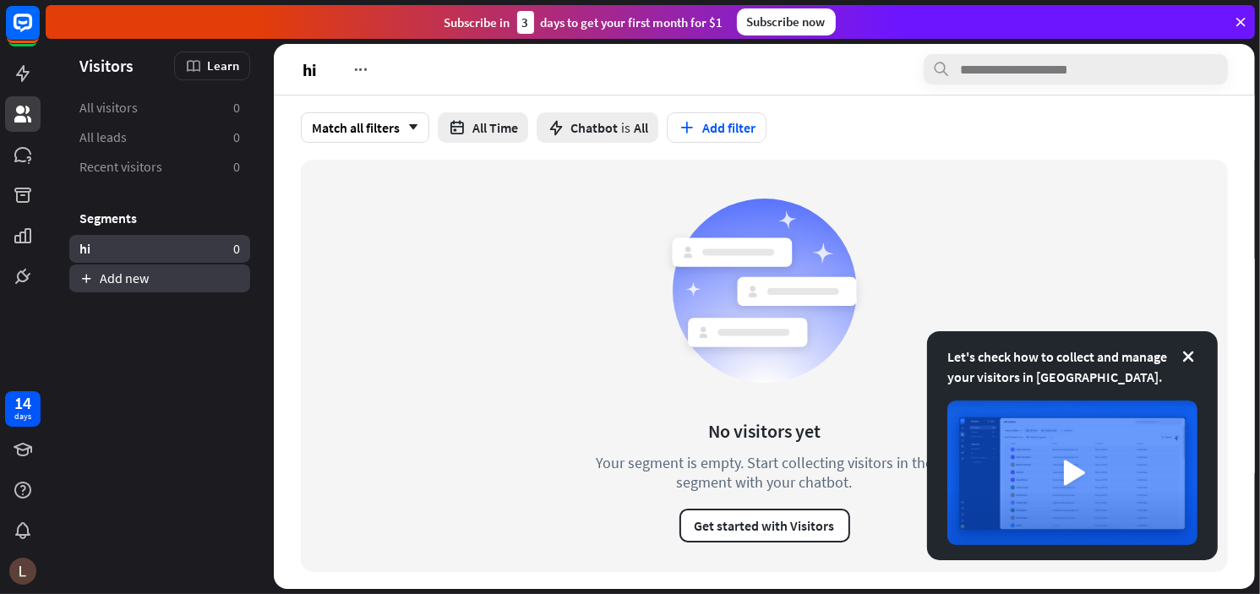
click at [128, 277] on link "Add new" at bounding box center [159, 278] width 181 height 28
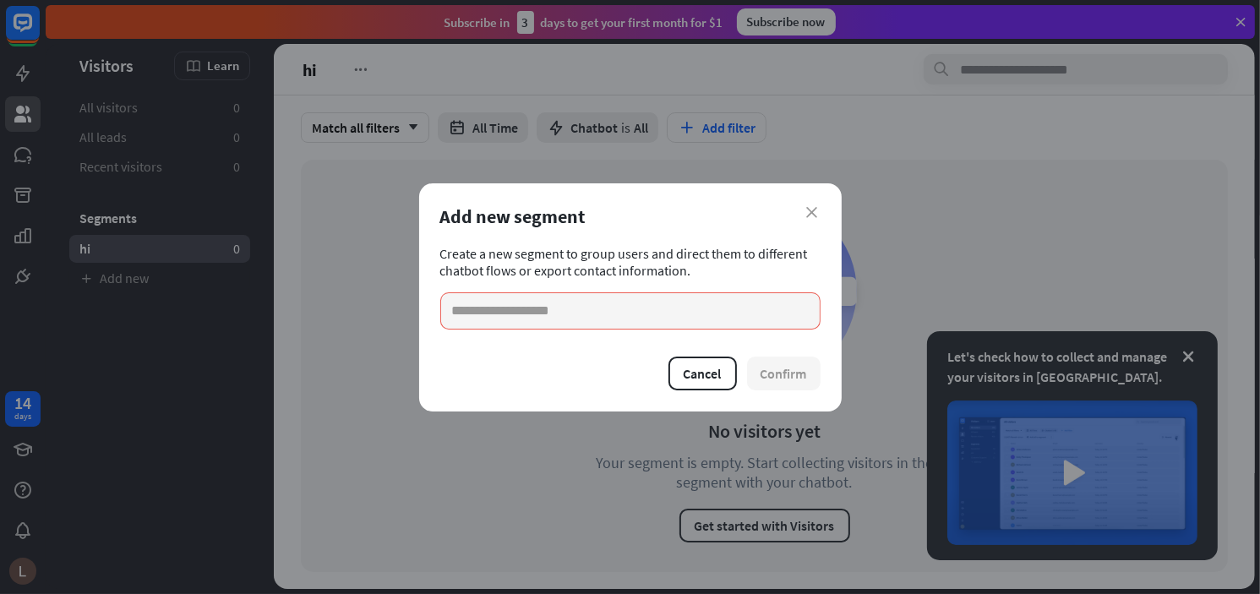
click at [162, 229] on div "close Add new segment Create a new segment to group users and direct them to di…" at bounding box center [630, 297] width 1260 height 594
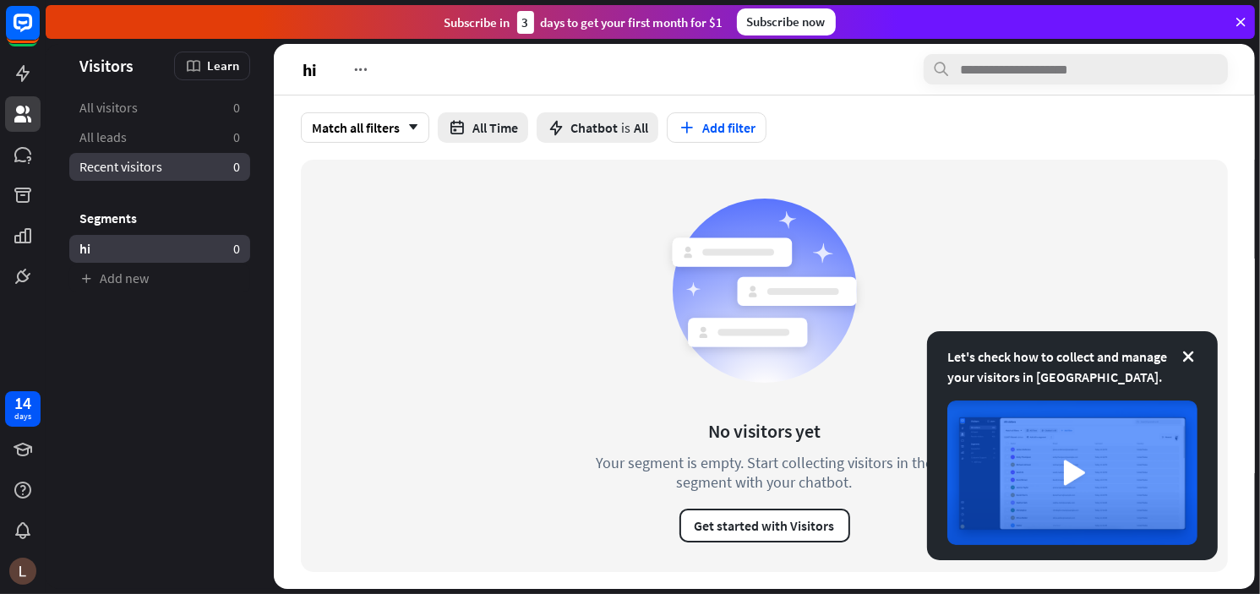
click at [146, 171] on span "Recent visitors" at bounding box center [120, 167] width 83 height 18
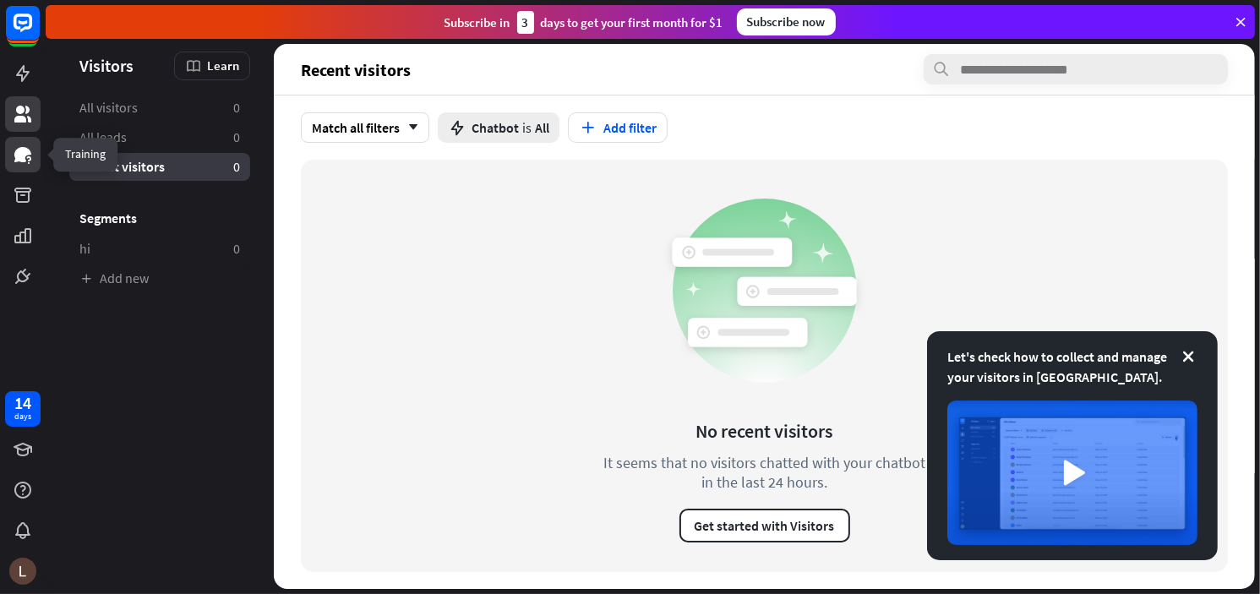
click at [27, 151] on icon at bounding box center [22, 154] width 17 height 15
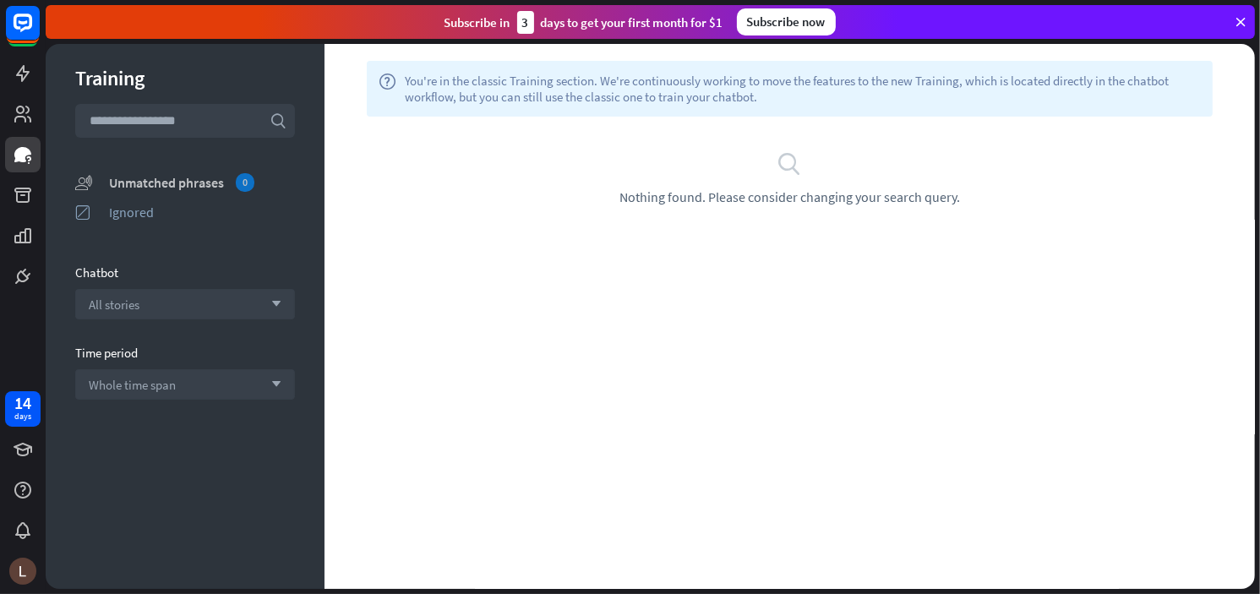
click at [159, 187] on div "Unmatched phrases 0" at bounding box center [202, 182] width 186 height 19
